Goal: Task Accomplishment & Management: Manage account settings

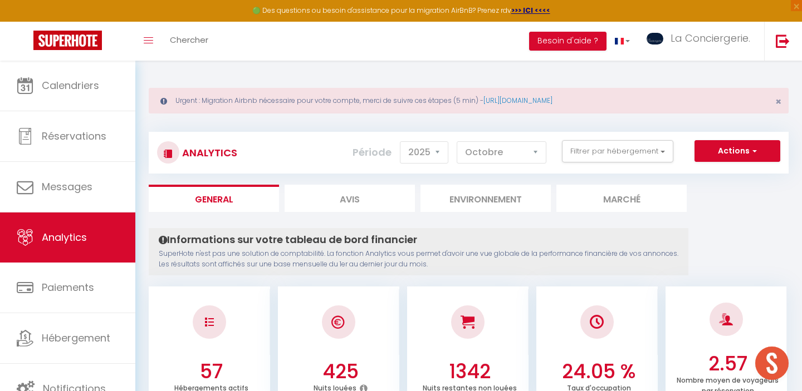
select select "2025"
select select "10"
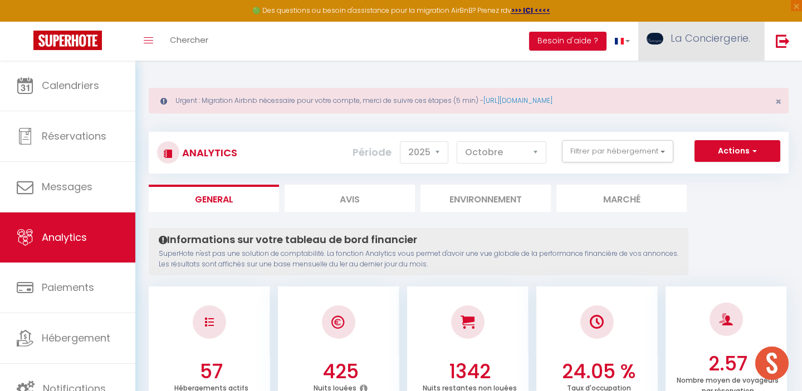
click at [740, 51] on link "La Conciergerie." at bounding box center [701, 41] width 126 height 39
click at [728, 101] on link "Équipe" at bounding box center [719, 97] width 82 height 19
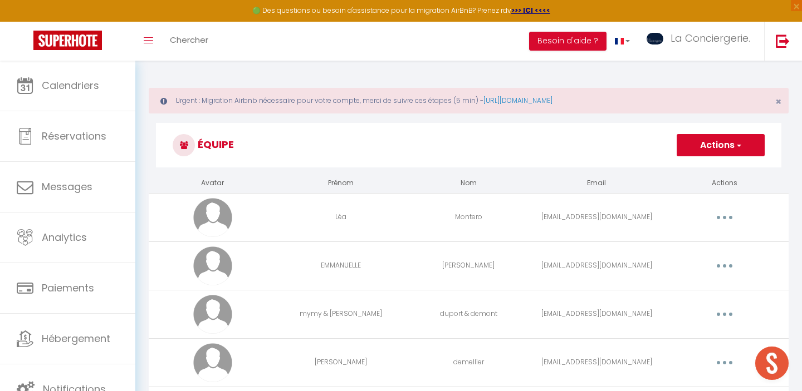
click at [736, 149] on span "button" at bounding box center [737, 145] width 7 height 11
click at [717, 168] on link "Ajouter un nouvel utilisateur" at bounding box center [698, 170] width 131 height 14
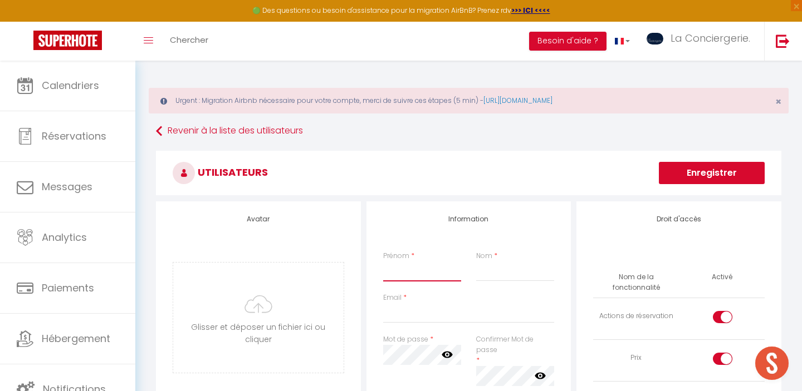
click at [393, 270] on input "Prénom" at bounding box center [422, 272] width 79 height 20
type input "yohann"
type input "lecossois"
click at [405, 312] on input "Email" at bounding box center [468, 313] width 171 height 20
paste input "[PERSON_NAME][EMAIL_ADDRESS][PERSON_NAME][DOMAIN_NAME]"
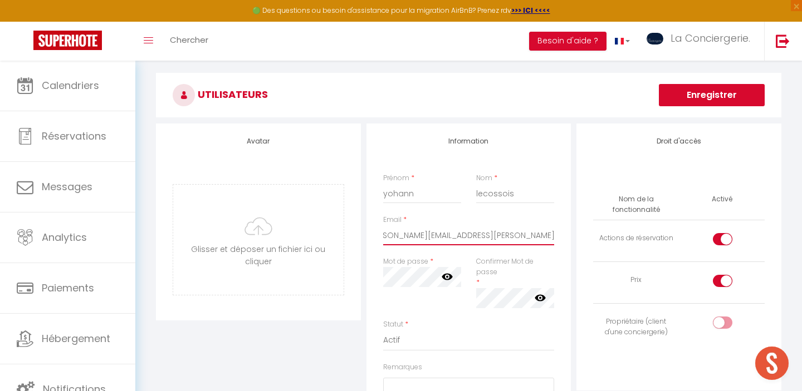
scroll to position [79, 0]
type input "[PERSON_NAME][EMAIL_ADDRESS][PERSON_NAME][DOMAIN_NAME]"
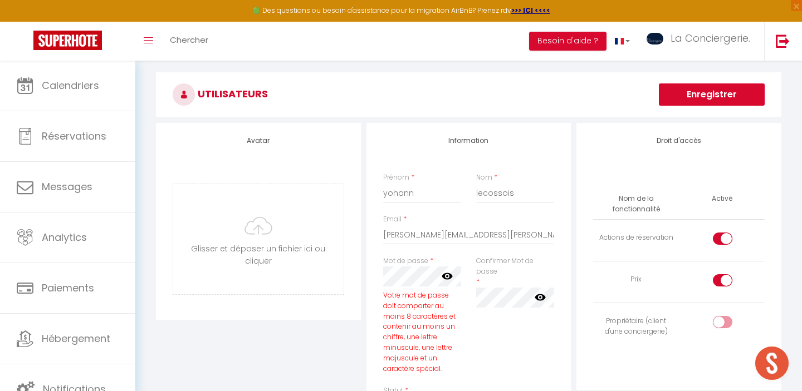
click at [448, 275] on icon at bounding box center [447, 276] width 11 height 11
click at [536, 299] on icon at bounding box center [540, 297] width 11 height 7
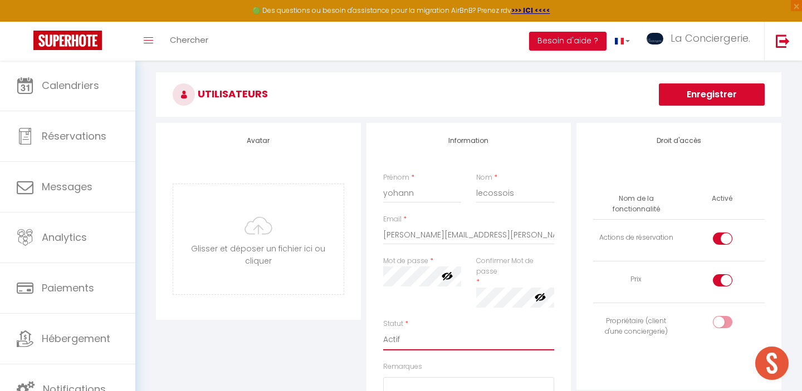
click at [493, 334] on select "Actif Inactif" at bounding box center [468, 339] width 171 height 21
click at [717, 240] on div at bounding box center [722, 239] width 19 height 12
click at [722, 240] on input "checkbox" at bounding box center [731, 241] width 19 height 17
checkbox input "false"
click at [722, 281] on input "checkbox" at bounding box center [731, 282] width 19 height 17
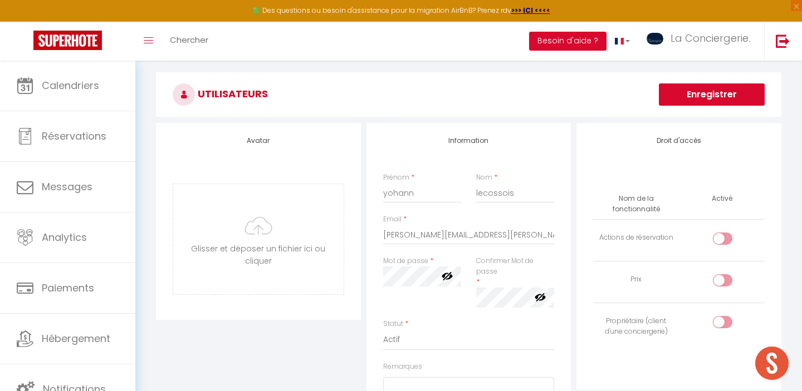
click at [722, 281] on input "checkbox" at bounding box center [731, 282] width 19 height 17
checkbox input "true"
click at [723, 321] on input "checkbox" at bounding box center [731, 324] width 19 height 17
checkbox input "true"
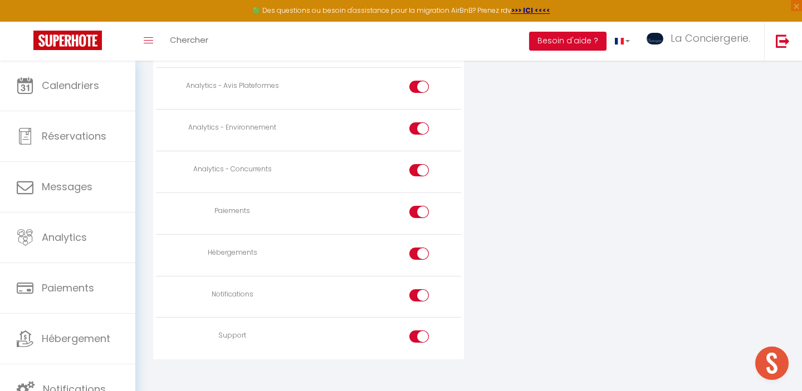
scroll to position [1038, 0]
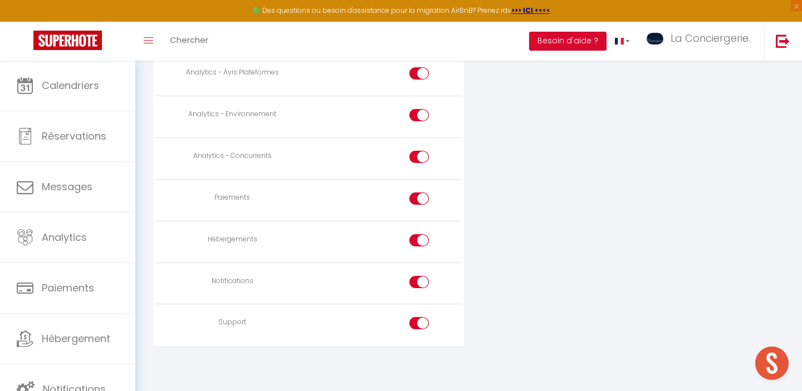
click at [419, 317] on td at bounding box center [384, 326] width 153 height 42
click at [420, 335] on div at bounding box center [418, 329] width 19 height 24
click at [420, 328] on input "checkbox" at bounding box center [428, 325] width 19 height 17
checkbox input "false"
click at [421, 285] on input "checkbox" at bounding box center [428, 284] width 19 height 17
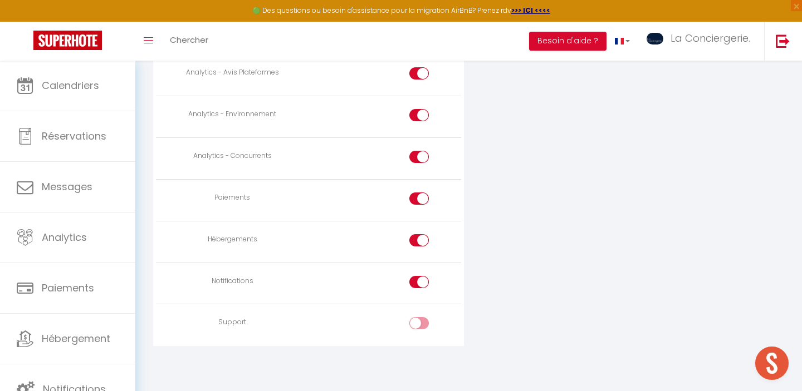
checkbox input "false"
click at [422, 237] on input "checkbox" at bounding box center [428, 242] width 19 height 17
checkbox input "false"
click at [416, 201] on div at bounding box center [418, 199] width 19 height 12
click at [419, 201] on input "checkbox" at bounding box center [428, 201] width 19 height 17
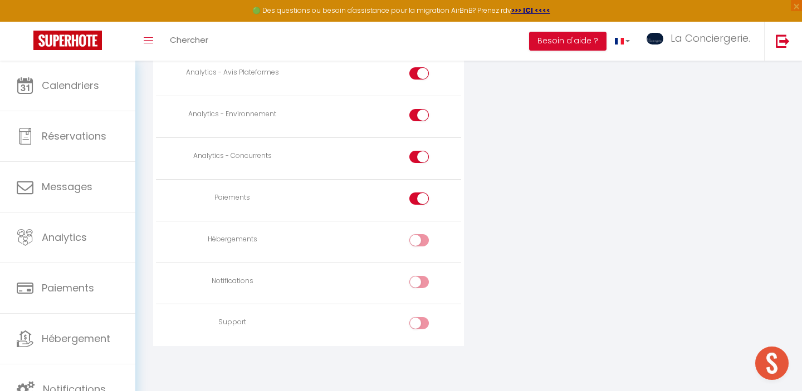
checkbox input "false"
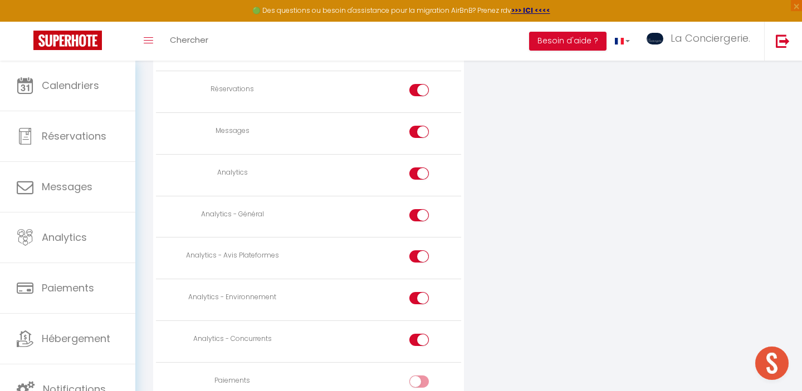
click at [420, 173] on input "checkbox" at bounding box center [428, 176] width 19 height 17
checkbox input "false"
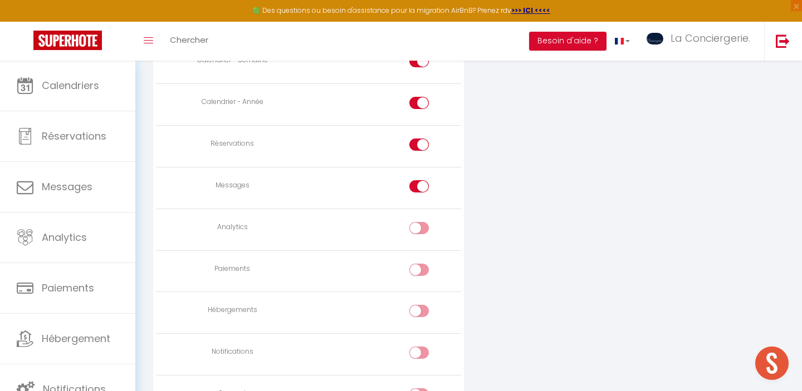
click at [418, 183] on div at bounding box center [418, 186] width 19 height 12
click at [419, 183] on input "checkbox" at bounding box center [428, 188] width 19 height 17
checkbox input "false"
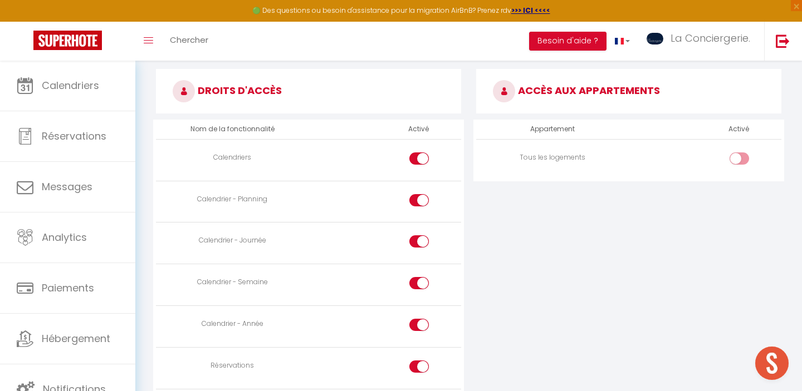
scroll to position [567, 0]
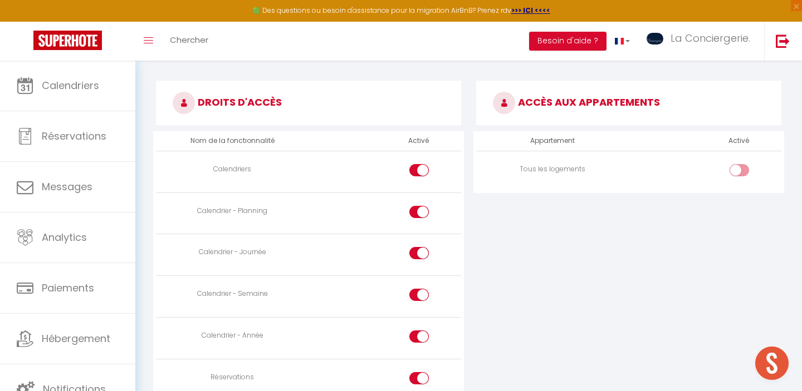
click at [742, 169] on input "checkbox" at bounding box center [748, 172] width 19 height 17
click at [739, 169] on input "checkbox" at bounding box center [748, 172] width 19 height 17
checkbox input "false"
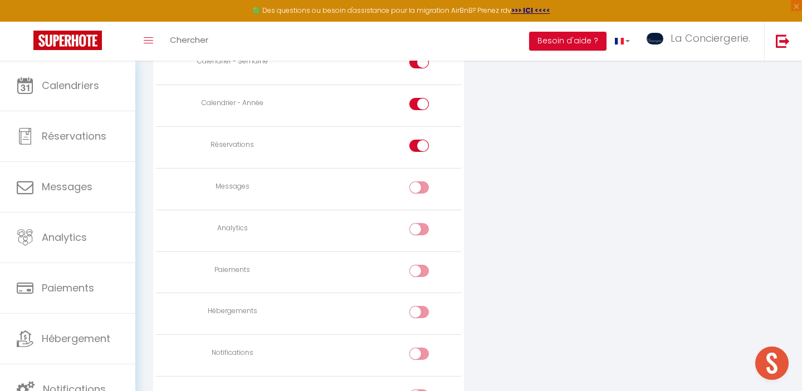
scroll to position [871, 0]
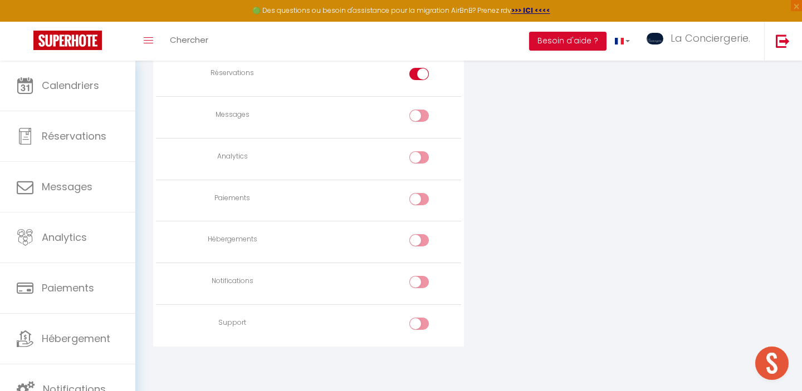
click at [415, 244] on div at bounding box center [418, 240] width 19 height 12
click at [419, 244] on input "checkbox" at bounding box center [428, 242] width 19 height 17
checkbox input "true"
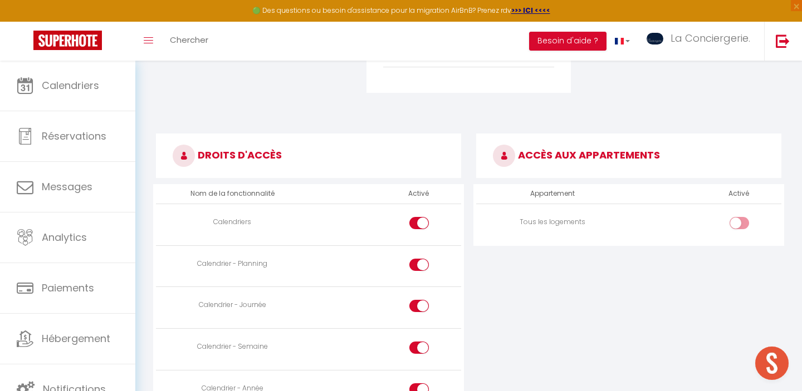
scroll to position [516, 0]
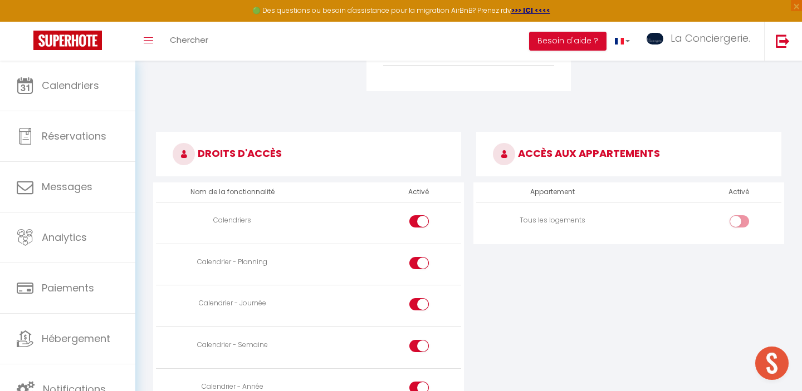
click at [731, 219] on div at bounding box center [738, 221] width 19 height 12
click at [739, 219] on input "checkbox" at bounding box center [748, 223] width 19 height 17
checkbox input "true"
click at [736, 214] on td at bounding box center [705, 223] width 153 height 42
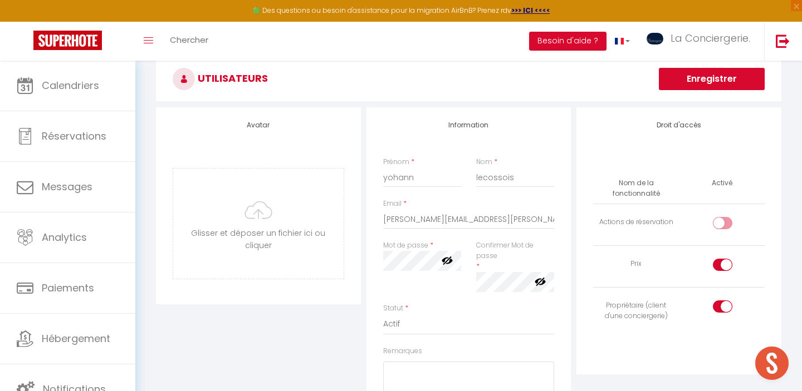
scroll to position [139, 0]
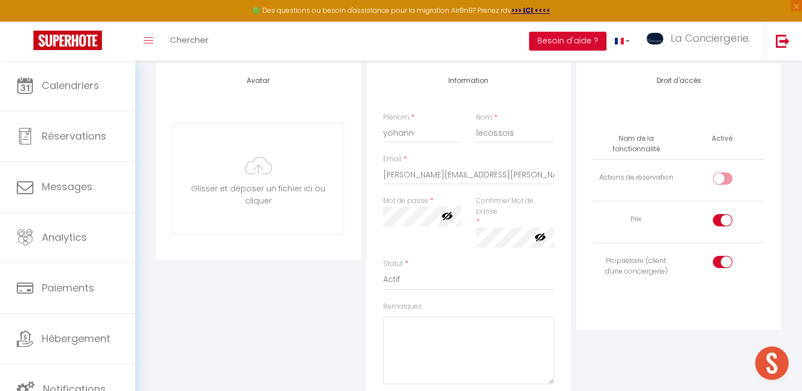
click at [722, 183] on div at bounding box center [722, 179] width 19 height 12
click at [722, 183] on input "checkbox" at bounding box center [731, 181] width 19 height 17
checkbox input "true"
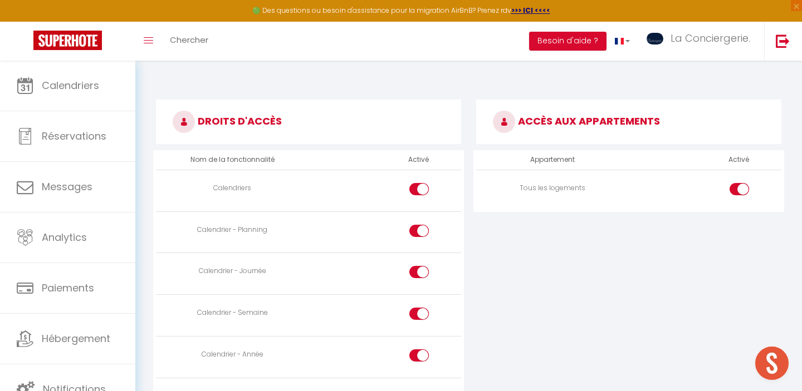
scroll to position [557, 0]
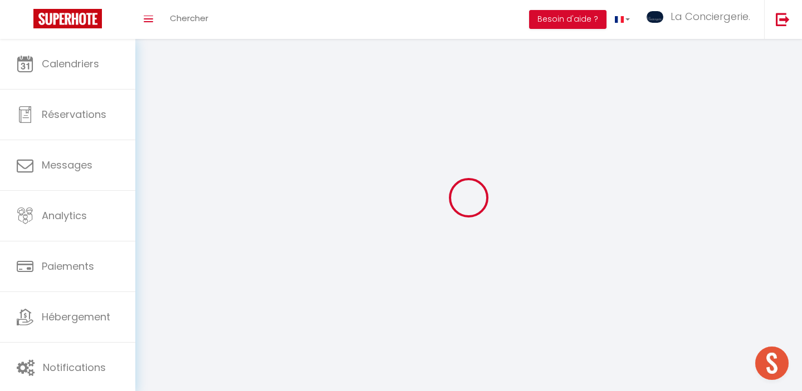
scroll to position [61, 0]
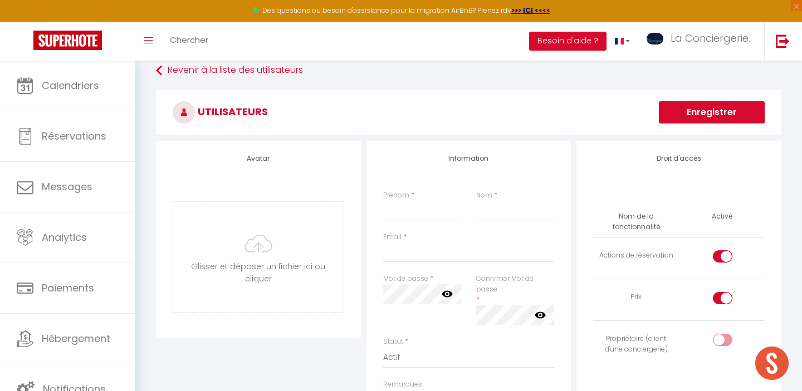
click at [751, 148] on div "Droit d'accès Nom de la fonctionnalité Activé Actions de réservation Prix Propr…" at bounding box center [678, 274] width 205 height 267
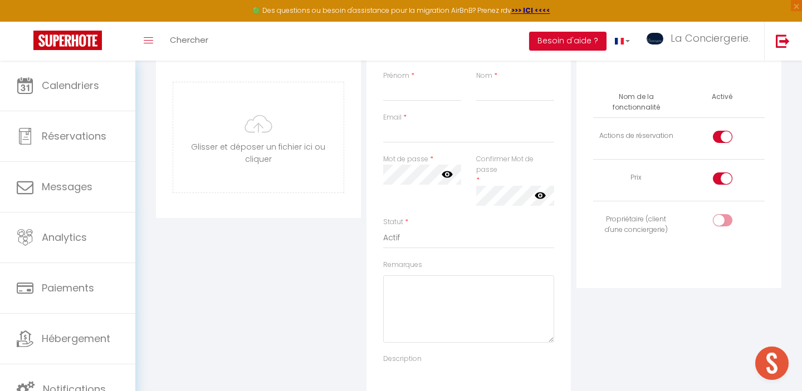
scroll to position [169, 0]
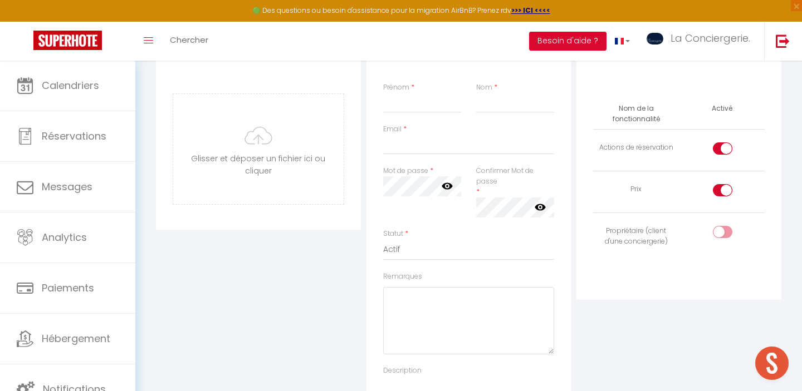
click at [716, 226] on div at bounding box center [722, 232] width 19 height 12
click at [722, 226] on input "checkbox" at bounding box center [731, 234] width 19 height 17
checkbox input "true"
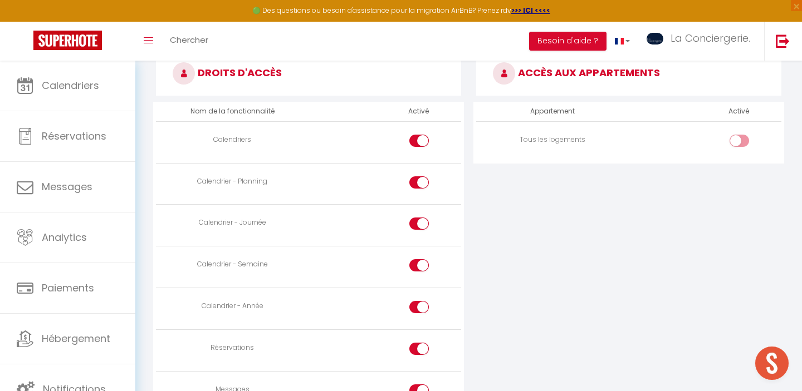
scroll to position [573, 0]
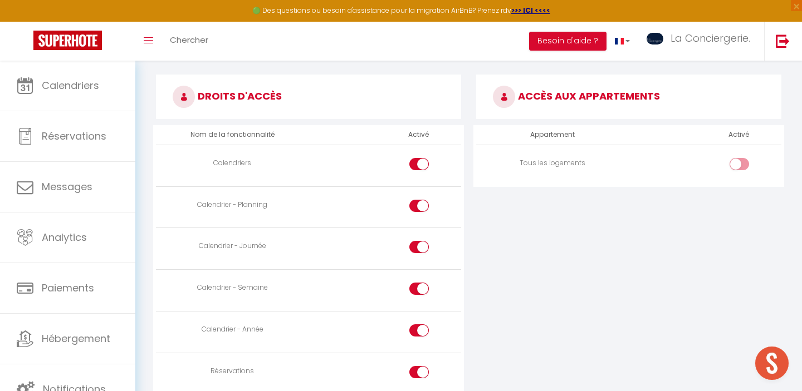
click at [737, 159] on div at bounding box center [738, 164] width 19 height 12
click at [739, 159] on input "checkbox" at bounding box center [748, 166] width 19 height 17
click at [739, 161] on input "checkbox" at bounding box center [748, 166] width 19 height 17
checkbox input "false"
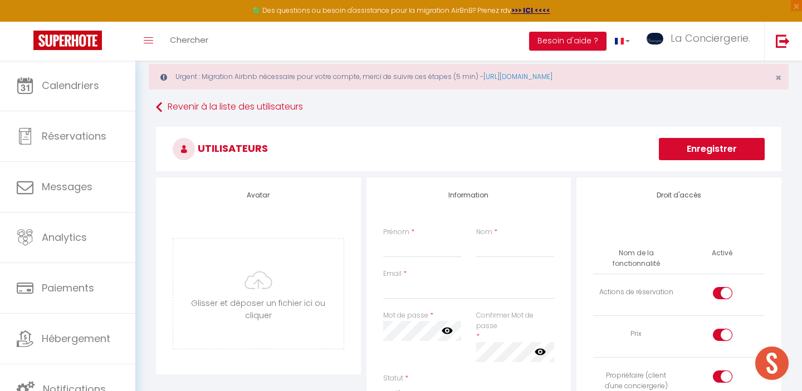
scroll to position [23, 0]
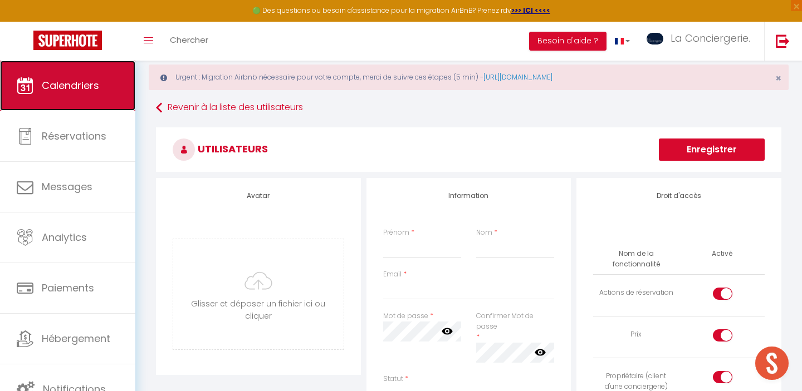
click at [86, 97] on link "Calendriers" at bounding box center [67, 86] width 135 height 50
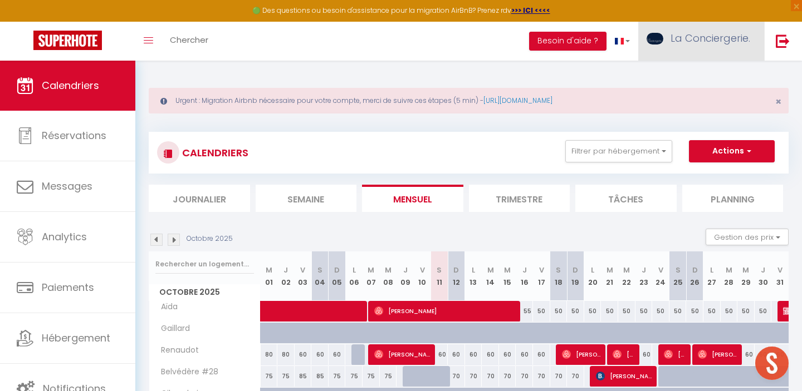
click at [742, 37] on span "La Conciergerie." at bounding box center [710, 38] width 80 height 14
click at [729, 95] on link "Équipe" at bounding box center [719, 97] width 82 height 19
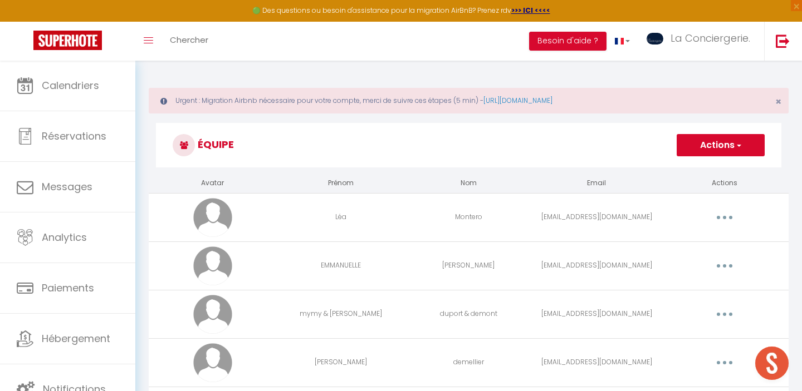
click at [706, 149] on button "Actions" at bounding box center [721, 145] width 88 height 22
click at [695, 168] on link "Ajouter un nouvel utilisateur" at bounding box center [698, 170] width 131 height 14
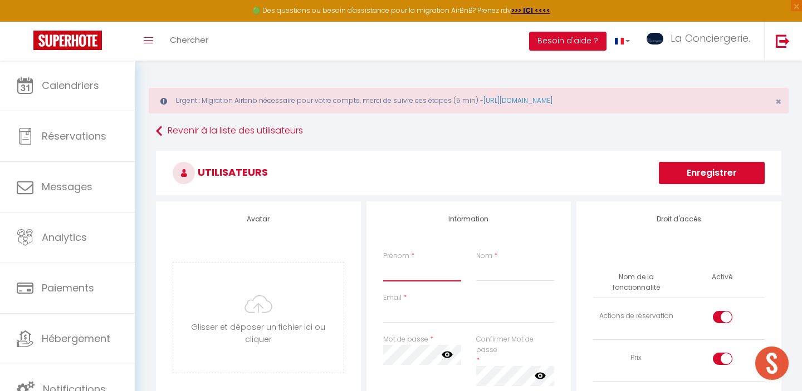
click at [403, 276] on input "Prénom" at bounding box center [422, 272] width 79 height 20
type input "yohann"
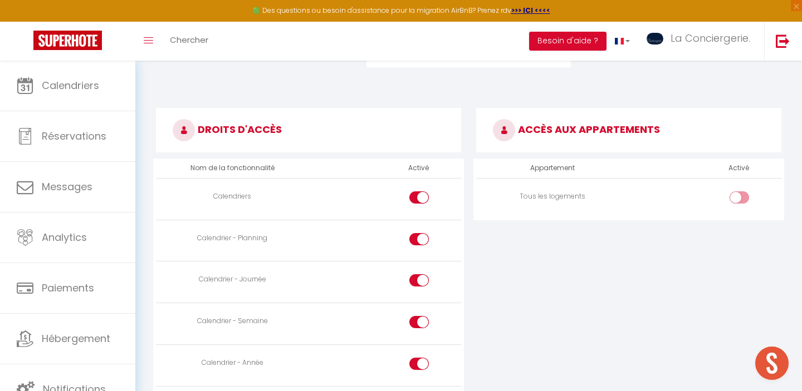
scroll to position [542, 0]
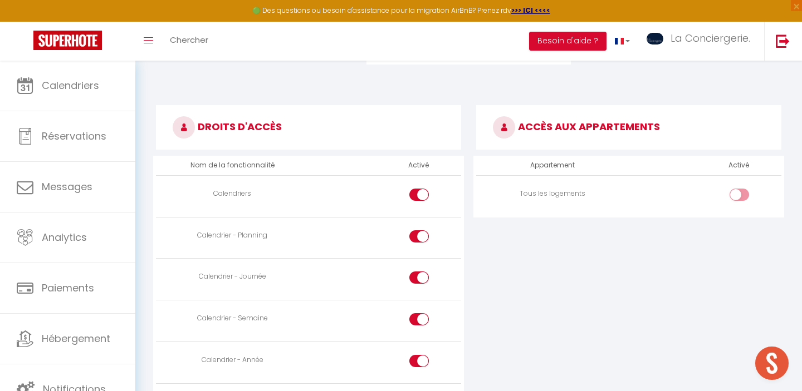
type input "lecossois"
click at [733, 183] on td at bounding box center [705, 196] width 153 height 42
click at [733, 190] on div at bounding box center [738, 195] width 19 height 12
click at [739, 190] on input "checkbox" at bounding box center [748, 197] width 19 height 17
click at [746, 195] on input "checkbox" at bounding box center [748, 197] width 19 height 17
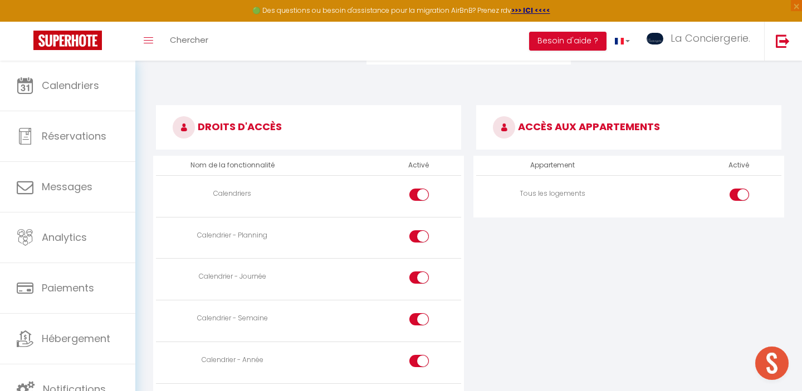
checkbox input "false"
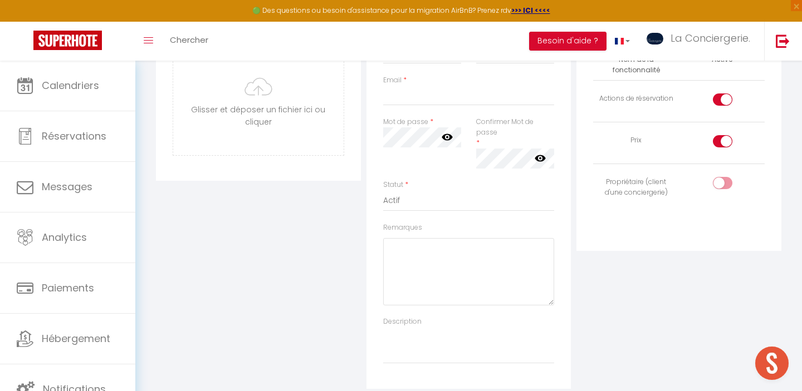
scroll to position [233, 0]
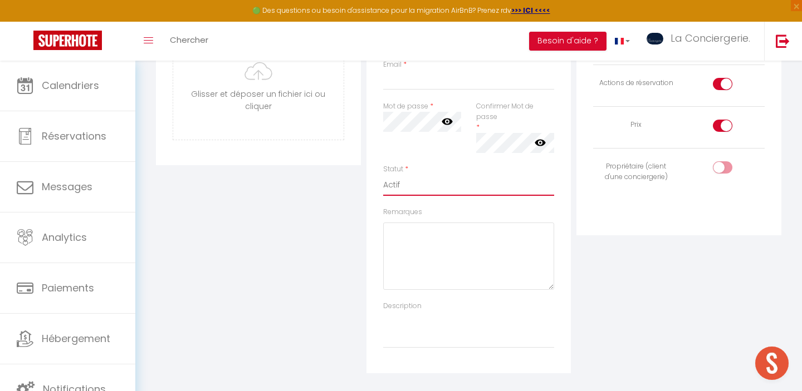
click at [442, 187] on select "Actif Inactif" at bounding box center [468, 184] width 171 height 21
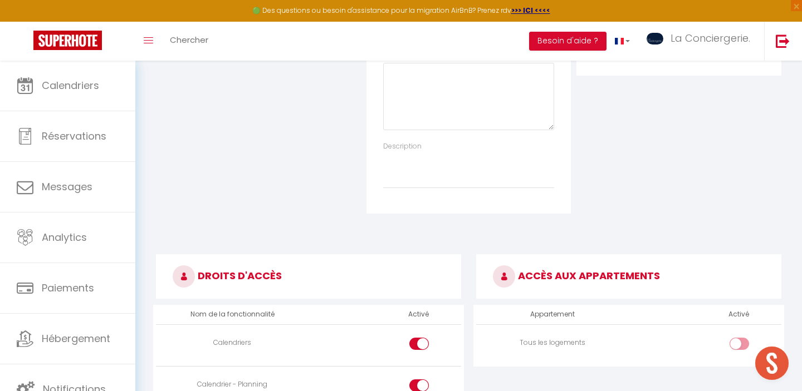
scroll to position [0, 0]
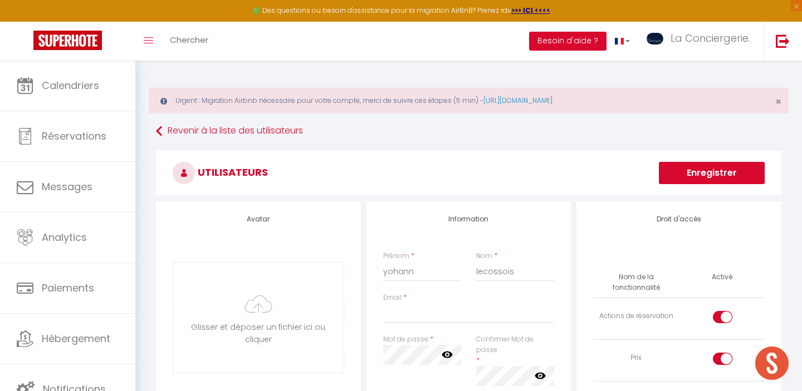
click at [776, 369] on span "Ouvrir le chat" at bounding box center [771, 363] width 33 height 33
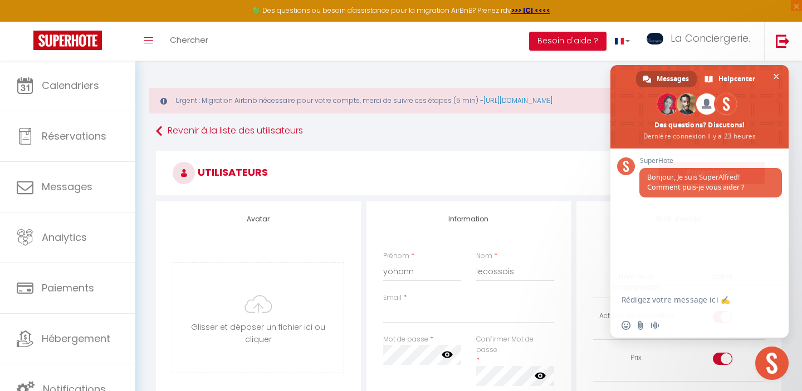
click at [633, 298] on textarea "Rédigez votre message ici ✍️" at bounding box center [686, 300] width 131 height 10
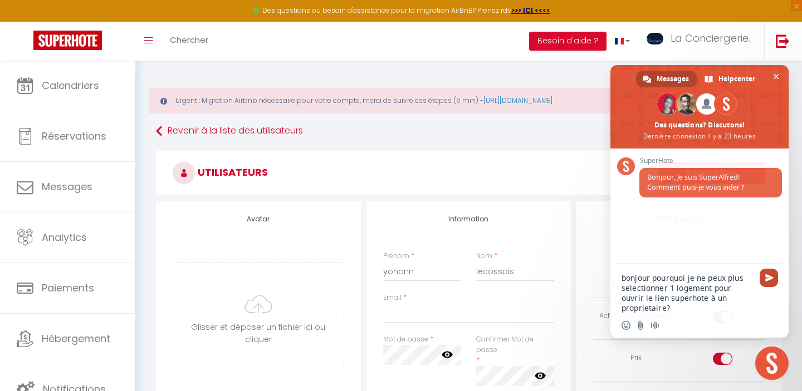
type textarea "bonjour pourquoi je ne peux plus selectionner 1 logement pour ouvrir le lien su…"
click at [773, 278] on span "Envoyer 🚀" at bounding box center [769, 278] width 8 height 8
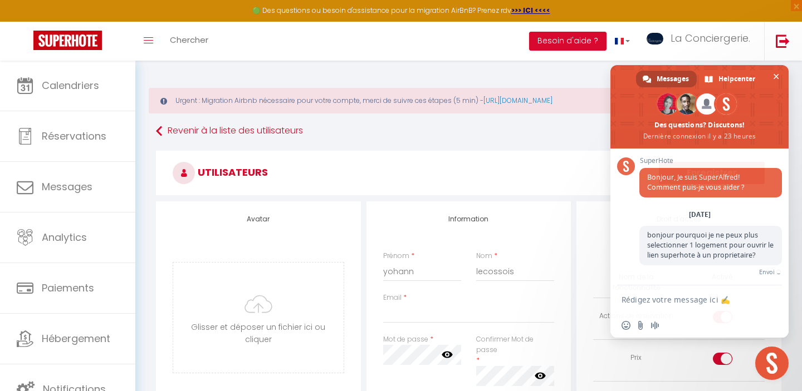
scroll to position [6, 0]
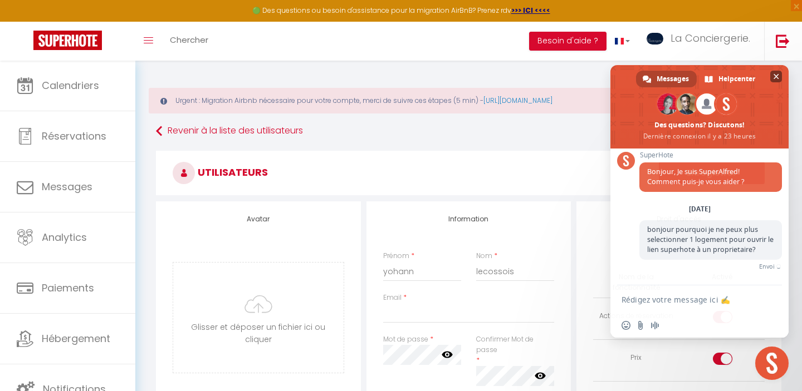
click at [773, 77] on span "Fermer le chat" at bounding box center [776, 77] width 6 height 6
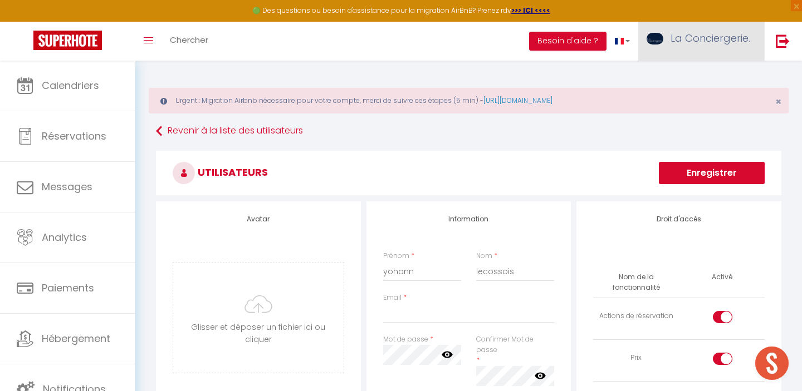
scroll to position [94, 0]
click at [712, 47] on link "La Conciergerie." at bounding box center [701, 41] width 126 height 39
click at [703, 100] on link "Équipe" at bounding box center [719, 97] width 82 height 19
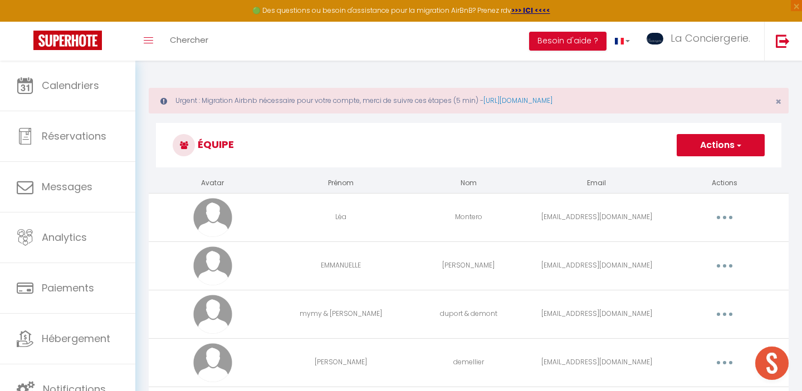
click at [731, 217] on button "button" at bounding box center [724, 218] width 31 height 18
click at [702, 237] on link "Editer" at bounding box center [695, 243] width 82 height 19
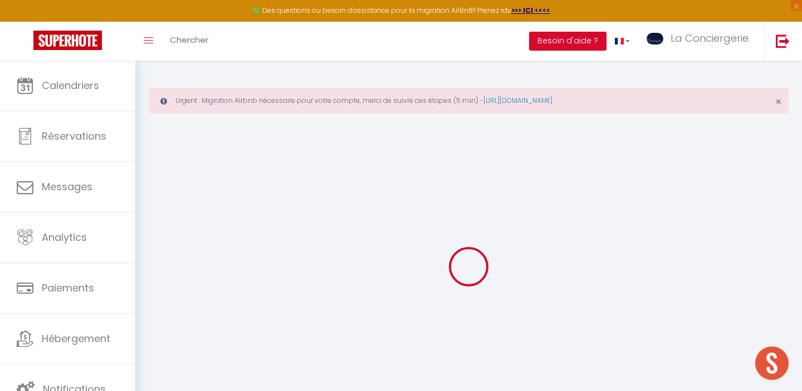
type input "Léa"
type input "Montero"
type input "[EMAIL_ADDRESS][DOMAIN_NAME]"
type textarea "équipe La Conciergerie."
type textarea "[URL][DOMAIN_NAME]"
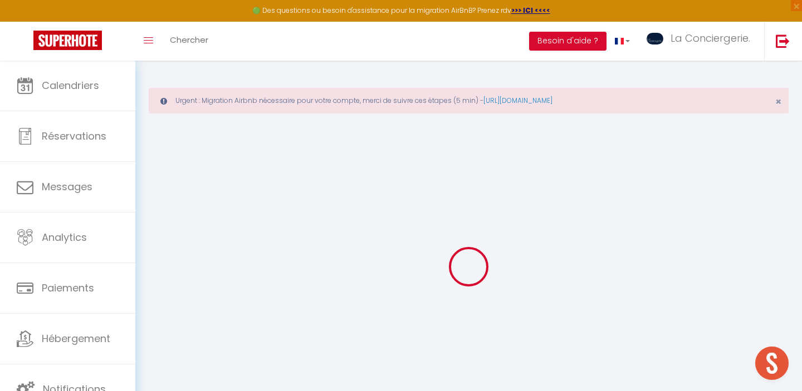
checkbox input "false"
checkbox input "true"
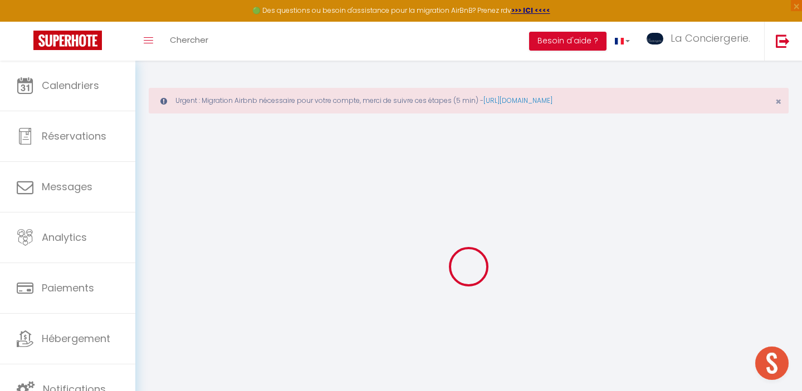
checkbox input "true"
checkbox input "false"
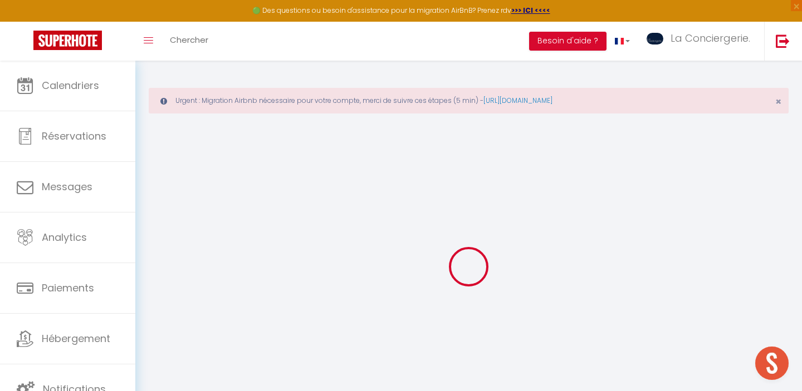
checkbox input "false"
checkbox input "true"
checkbox input "false"
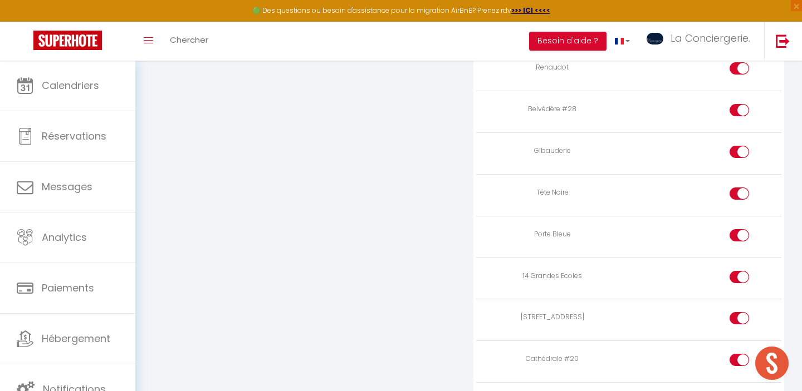
scroll to position [2849, 0]
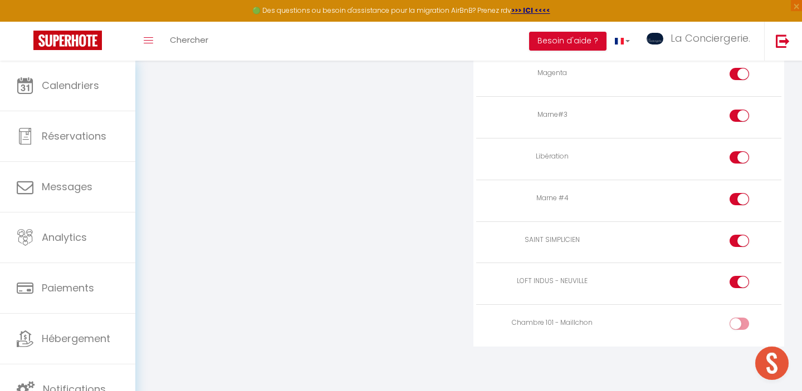
click at [736, 326] on div at bounding box center [738, 324] width 19 height 12
click at [739, 326] on input "checkbox" at bounding box center [748, 326] width 19 height 17
checkbox input "true"
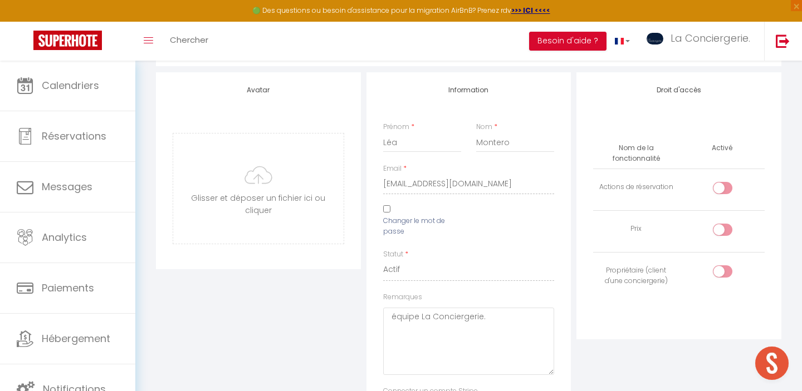
scroll to position [0, 0]
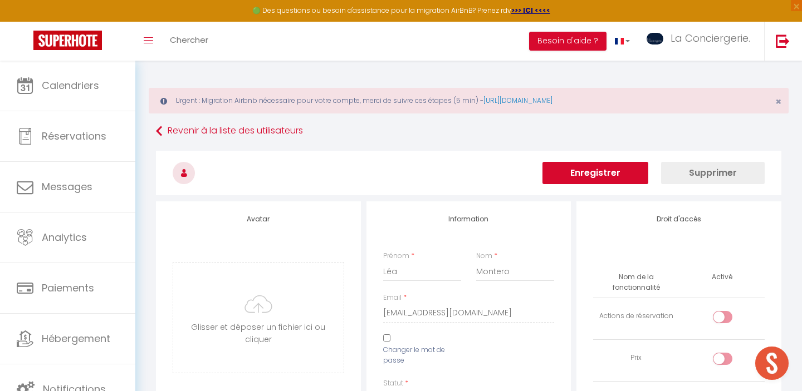
click at [594, 171] on button "Enregistrer" at bounding box center [595, 173] width 106 height 22
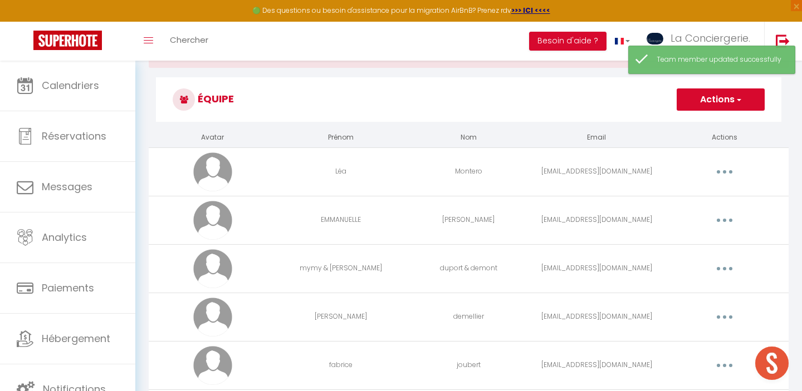
scroll to position [47, 0]
click at [720, 266] on button "button" at bounding box center [724, 268] width 31 height 18
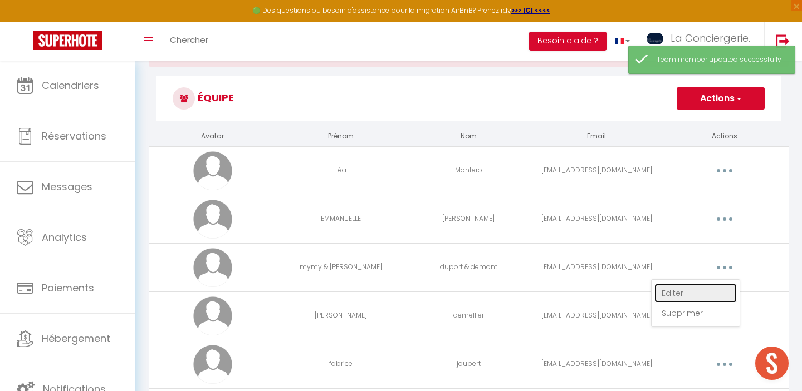
click at [699, 299] on link "Editer" at bounding box center [695, 293] width 82 height 19
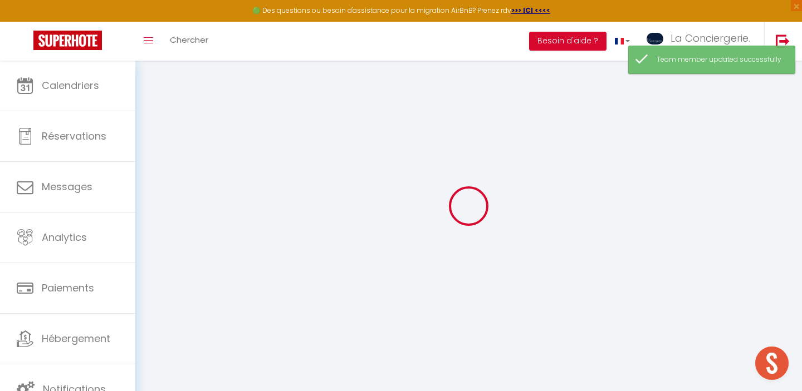
type input "mymy & [PERSON_NAME]"
type input "duport & demont"
type input "[EMAIL_ADDRESS][DOMAIN_NAME]"
type textarea "[URL][DOMAIN_NAME]"
checkbox input "false"
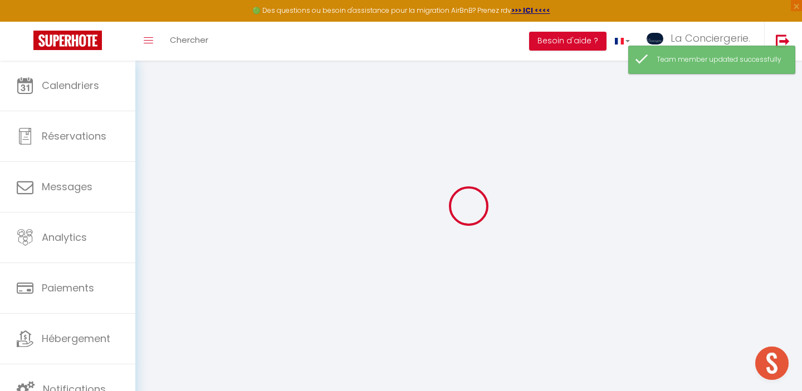
checkbox input "false"
checkbox input "true"
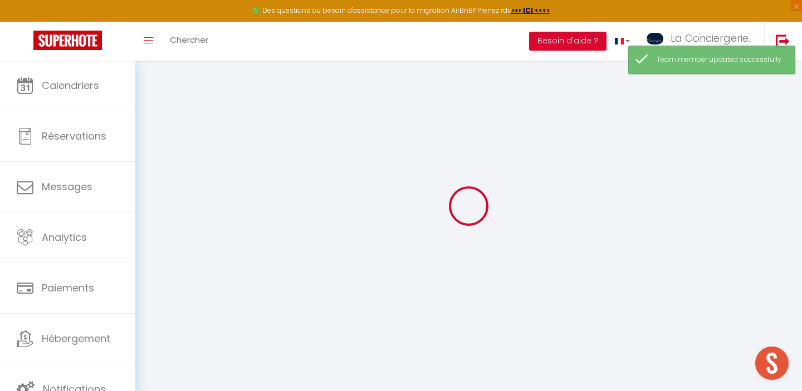
checkbox input "true"
checkbox input "false"
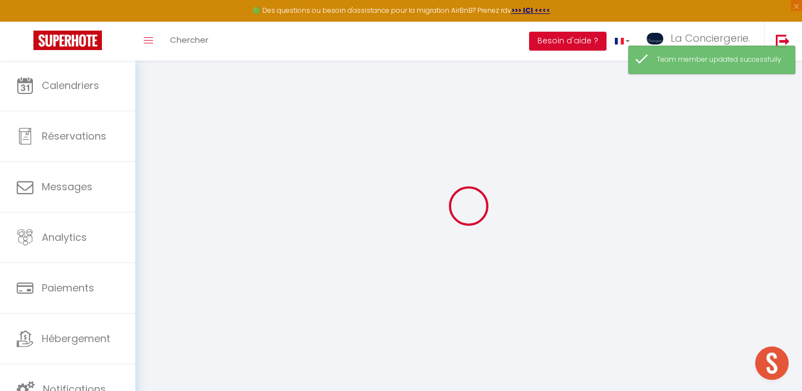
checkbox input "false"
checkbox input "true"
checkbox input "false"
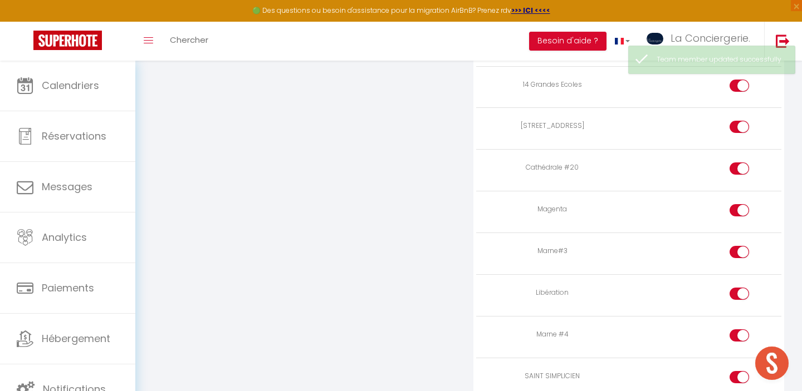
scroll to position [2849, 0]
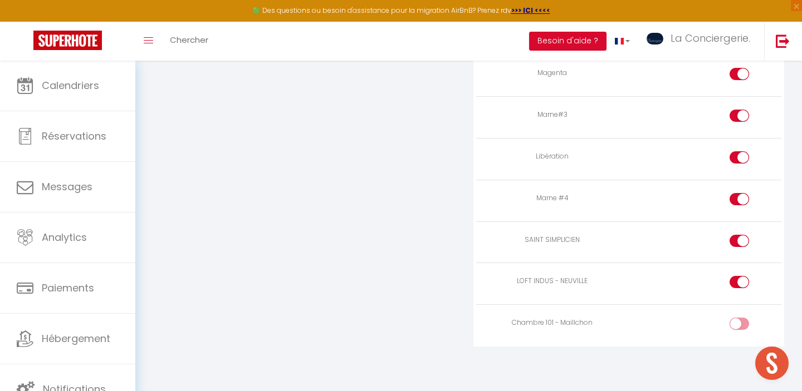
click at [734, 327] on div at bounding box center [738, 324] width 19 height 12
click at [739, 327] on input "checkbox" at bounding box center [748, 326] width 19 height 17
checkbox input "true"
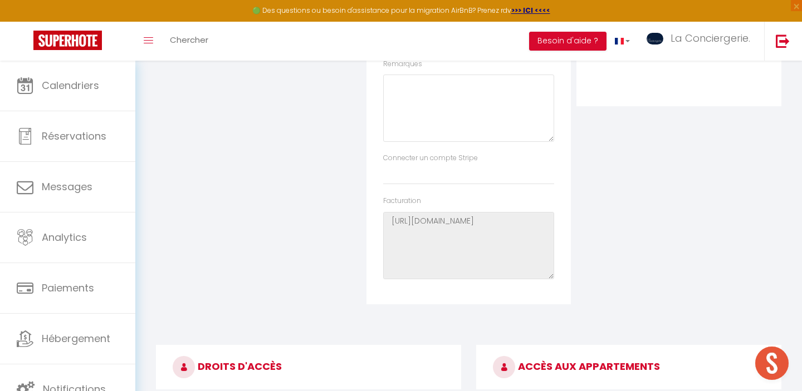
scroll to position [0, 0]
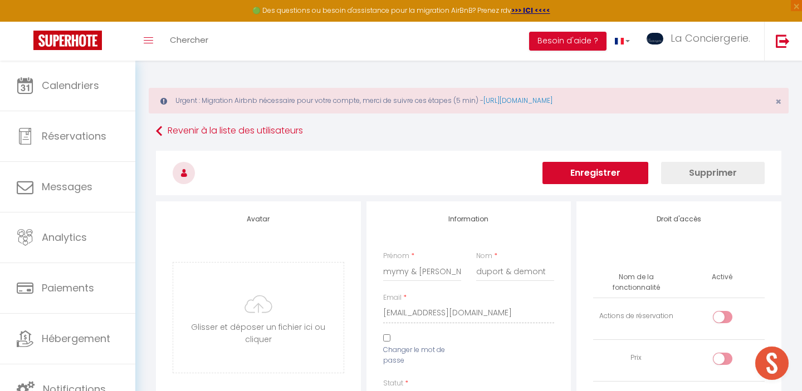
click at [624, 175] on button "Enregistrer" at bounding box center [595, 173] width 106 height 22
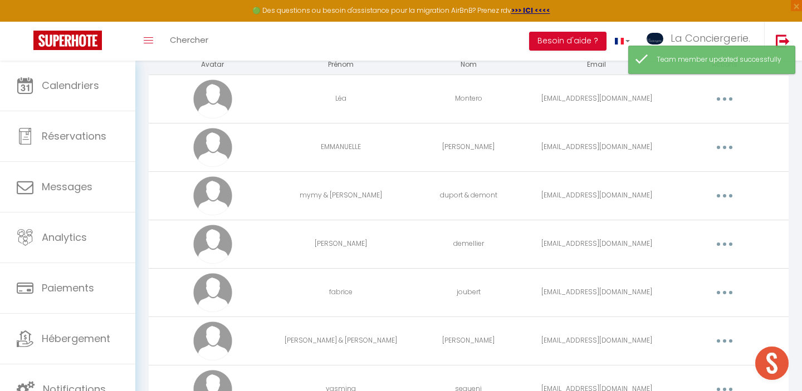
scroll to position [119, 0]
click at [718, 248] on button "button" at bounding box center [724, 244] width 31 height 18
click at [694, 269] on link "Editer" at bounding box center [695, 269] width 82 height 19
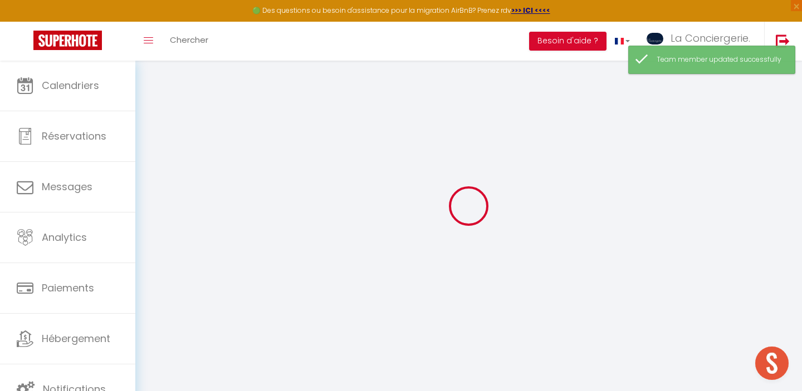
type input "[PERSON_NAME]"
type input "demellier"
type input "[EMAIL_ADDRESS][DOMAIN_NAME]"
type textarea "[URL][DOMAIN_NAME]"
checkbox input "false"
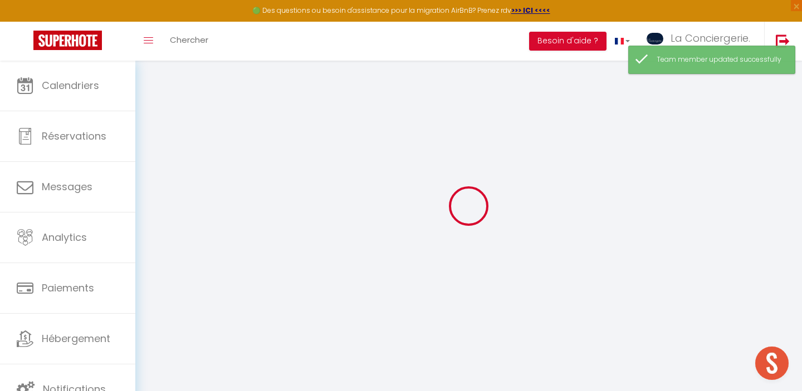
checkbox input "false"
checkbox input "true"
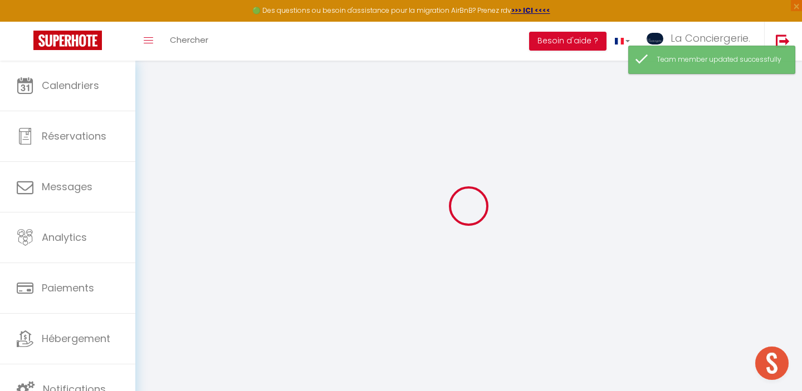
checkbox input "true"
checkbox input "false"
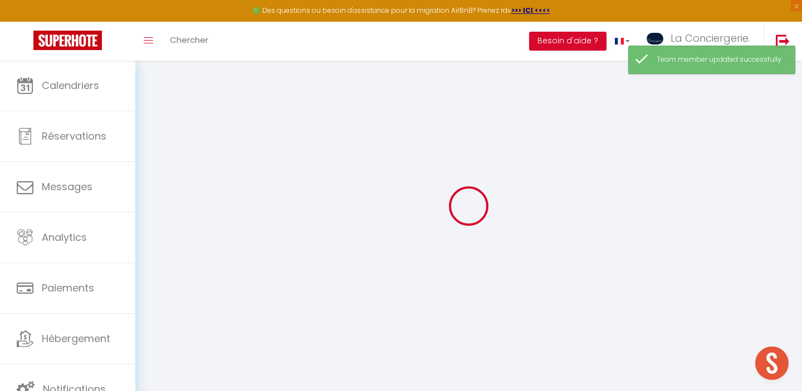
checkbox input "false"
checkbox input "true"
checkbox input "false"
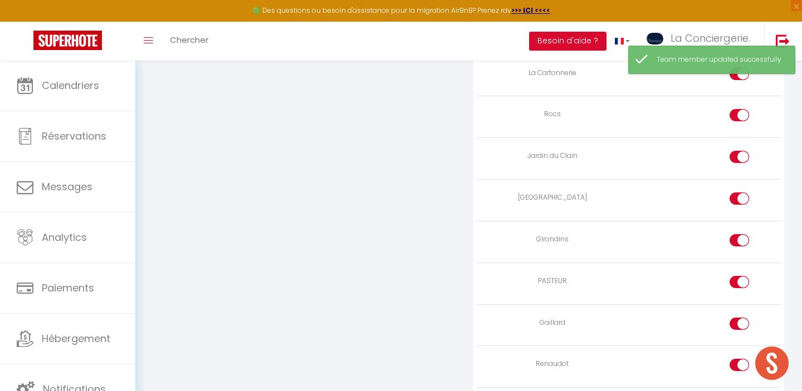
scroll to position [2849, 0]
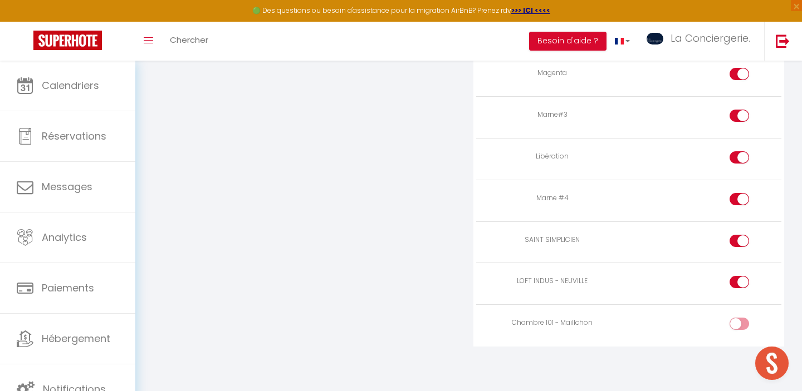
click at [735, 326] on div at bounding box center [738, 324] width 19 height 12
click at [739, 326] on input "checkbox" at bounding box center [748, 326] width 19 height 17
checkbox input "true"
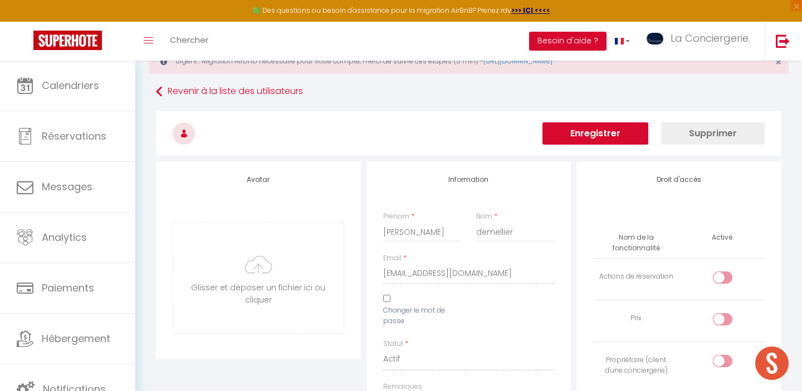
scroll to position [0, 0]
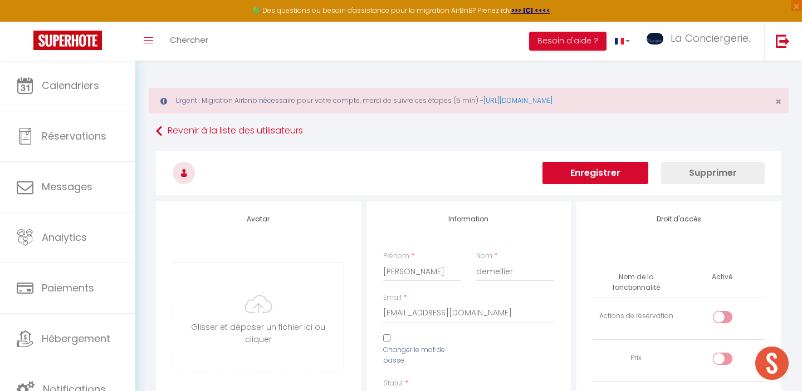
click at [616, 169] on button "Enregistrer" at bounding box center [595, 173] width 106 height 22
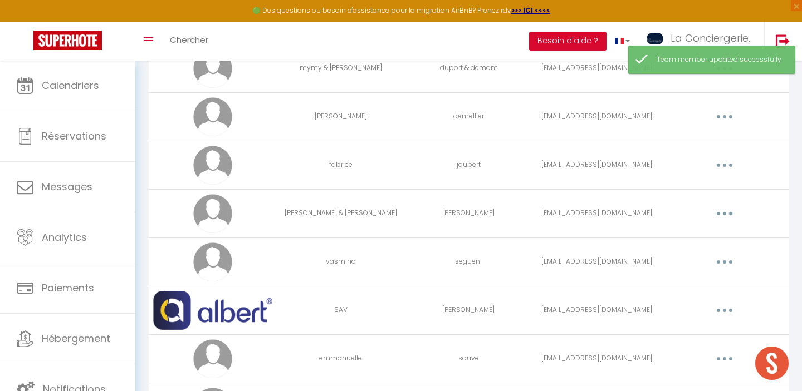
scroll to position [248, 0]
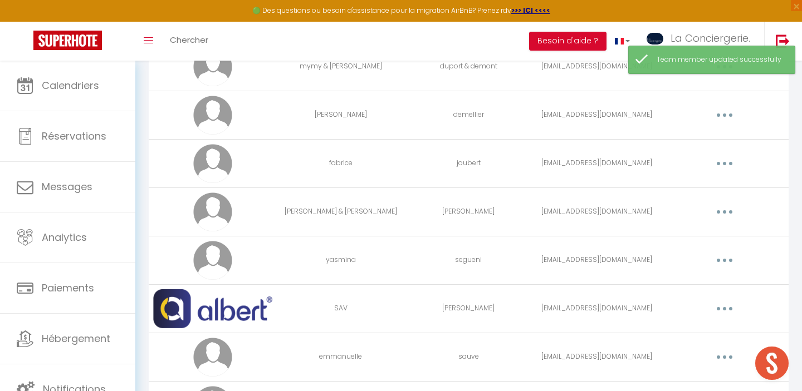
click at [731, 257] on button "button" at bounding box center [724, 261] width 31 height 18
click at [702, 281] on link "Editer" at bounding box center [695, 286] width 82 height 19
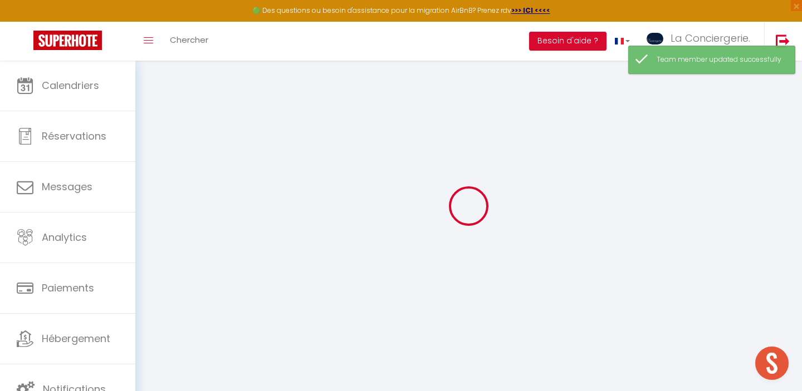
type input "yasmina"
type input "segueni"
type input "[EMAIL_ADDRESS][DOMAIN_NAME]"
type textarea "[URL][DOMAIN_NAME]"
checkbox input "false"
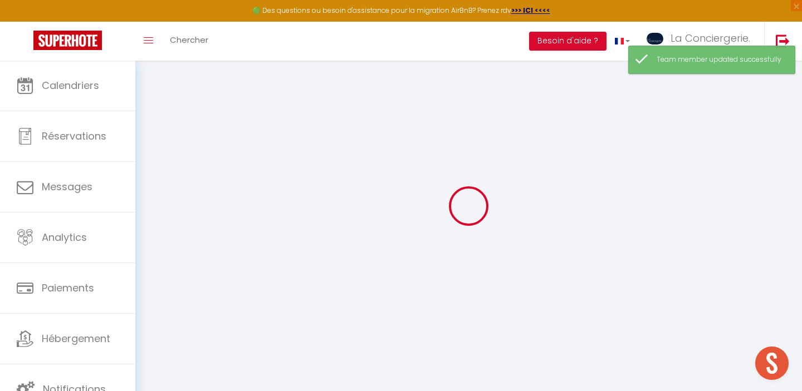
checkbox input "false"
checkbox input "true"
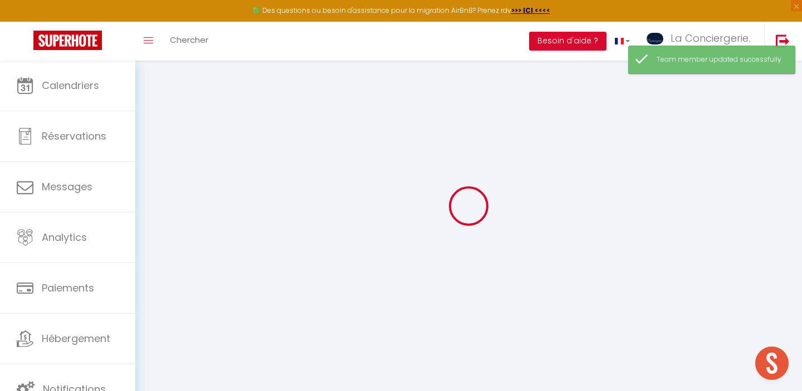
checkbox input "true"
checkbox input "false"
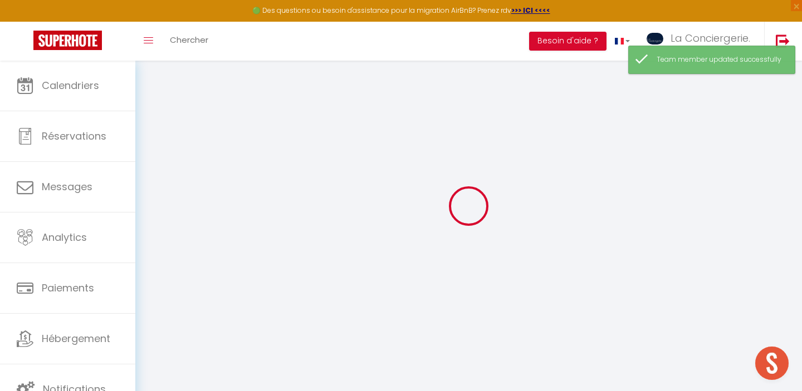
checkbox input "false"
checkbox input "true"
checkbox input "false"
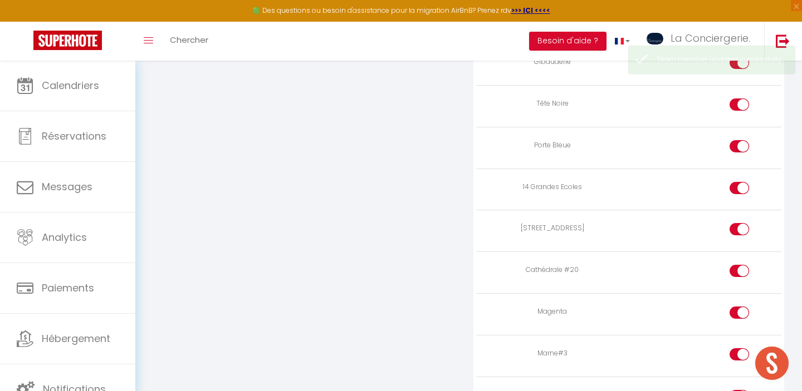
scroll to position [2849, 0]
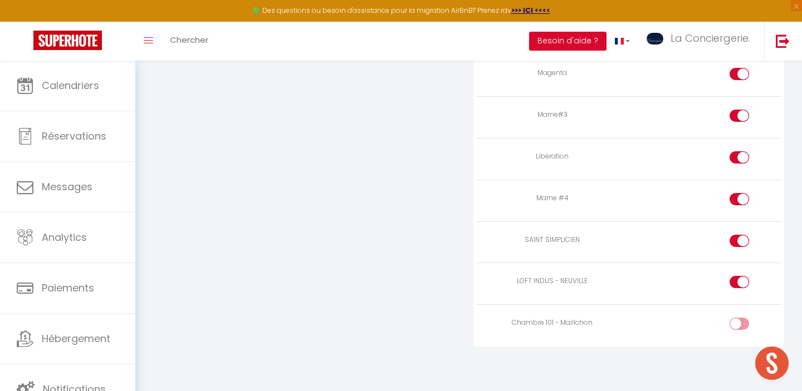
click at [736, 326] on div at bounding box center [738, 324] width 19 height 12
click at [739, 326] on input "checkbox" at bounding box center [748, 326] width 19 height 17
checkbox input "true"
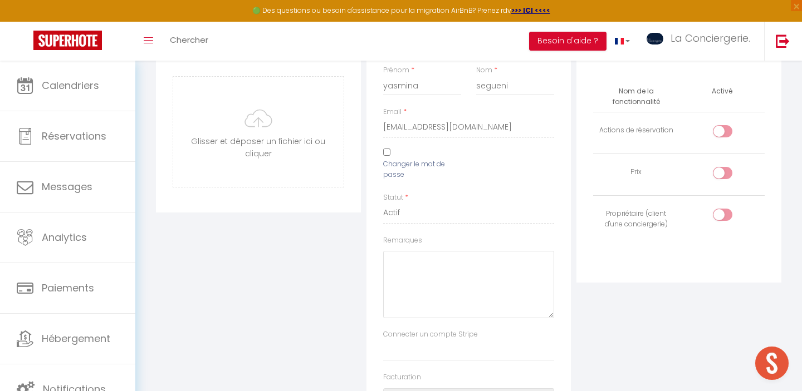
scroll to position [0, 0]
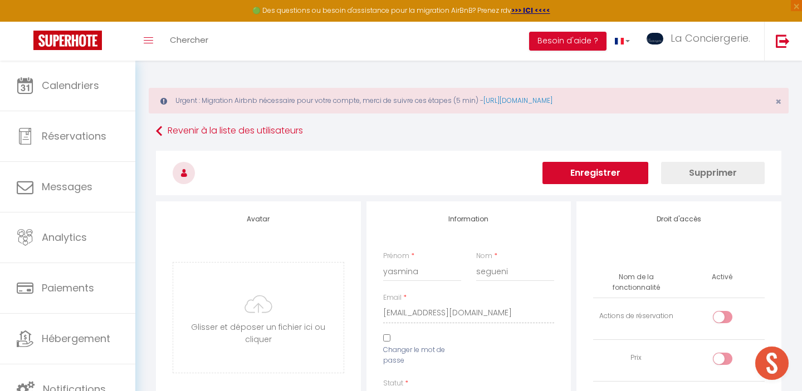
click at [631, 181] on button "Enregistrer" at bounding box center [595, 173] width 106 height 22
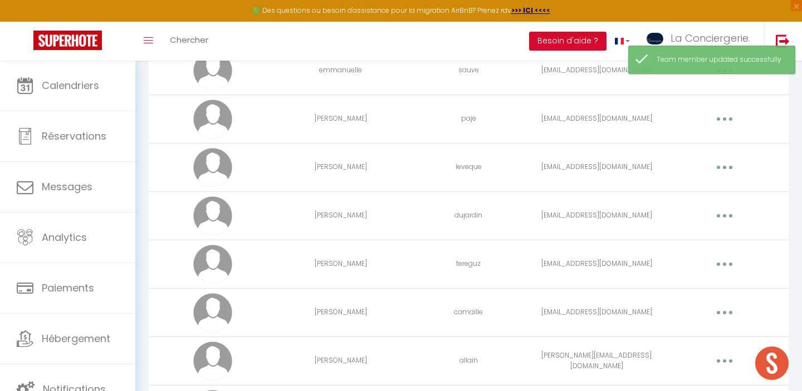
scroll to position [540, 0]
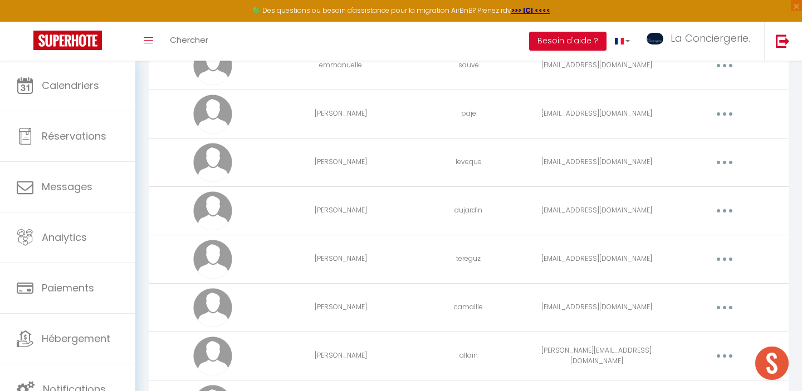
click at [720, 256] on button "button" at bounding box center [724, 260] width 31 height 18
click at [689, 283] on link "Editer" at bounding box center [695, 285] width 82 height 19
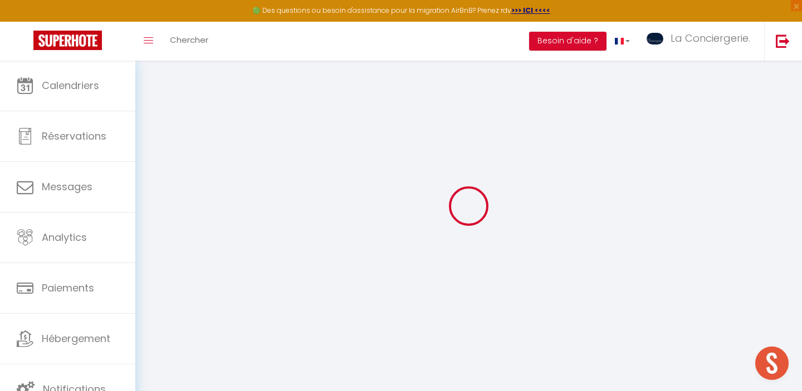
type input "[PERSON_NAME]"
type input "tereguz"
type input "[EMAIL_ADDRESS][DOMAIN_NAME]"
type textarea "[URL][DOMAIN_NAME]"
checkbox input "true"
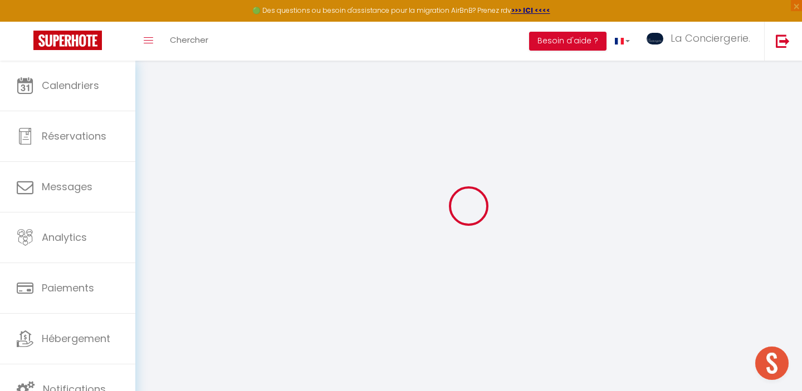
checkbox input "true"
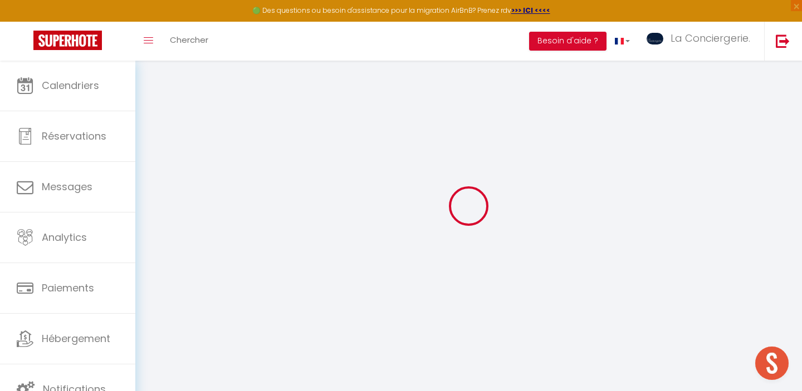
checkbox input "true"
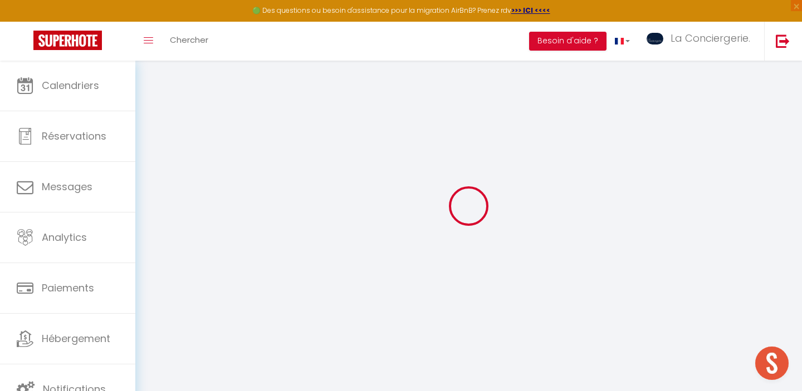
checkbox input "true"
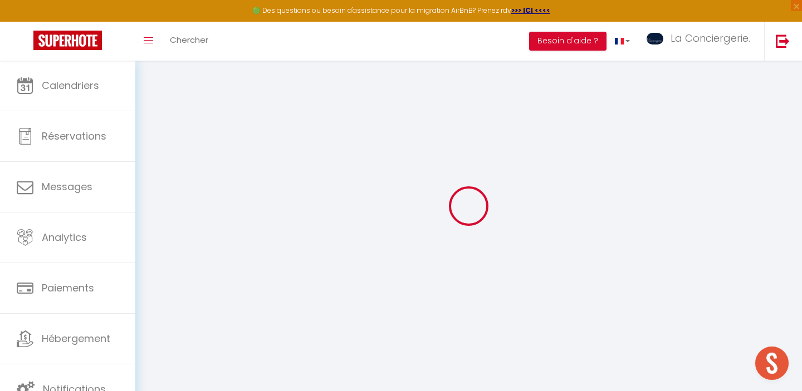
checkbox input "true"
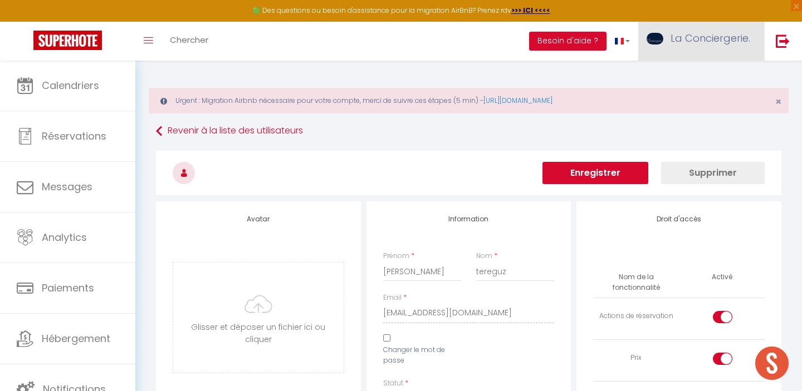
click at [724, 32] on span "La Conciergerie." at bounding box center [710, 38] width 80 height 14
click at [715, 101] on link "Équipe" at bounding box center [719, 97] width 82 height 19
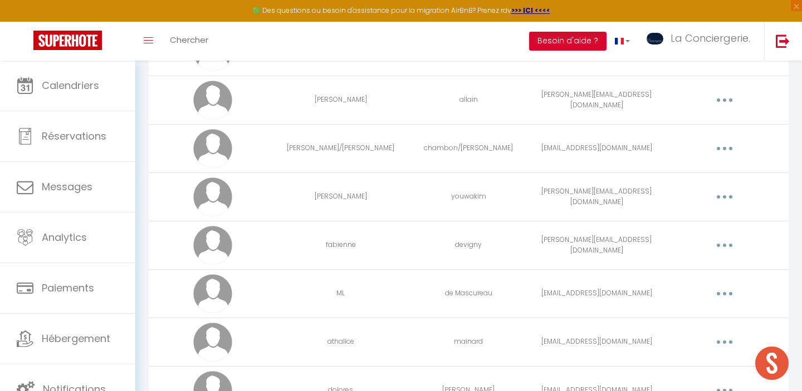
scroll to position [803, 0]
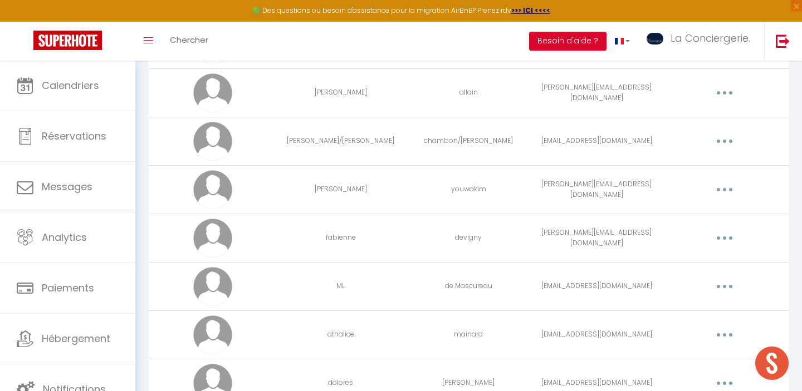
click at [729, 236] on button "button" at bounding box center [724, 238] width 31 height 18
click at [689, 258] on link "Editer" at bounding box center [695, 263] width 82 height 19
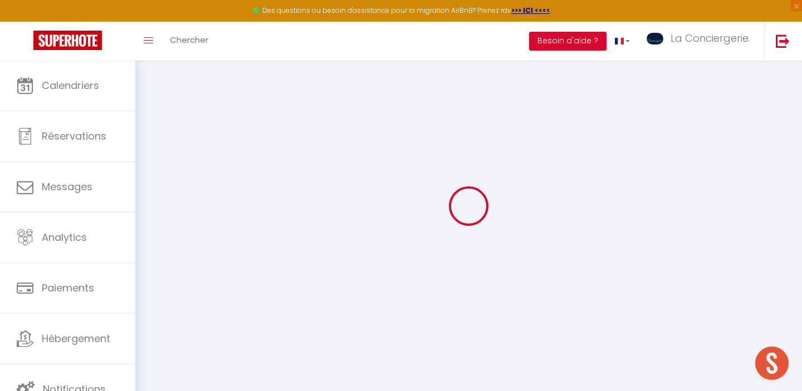
type input "fabienne"
type input "devigny"
type input "[PERSON_NAME][EMAIL_ADDRESS][DOMAIN_NAME]"
type textarea "[URL][DOMAIN_NAME]"
checkbox input "false"
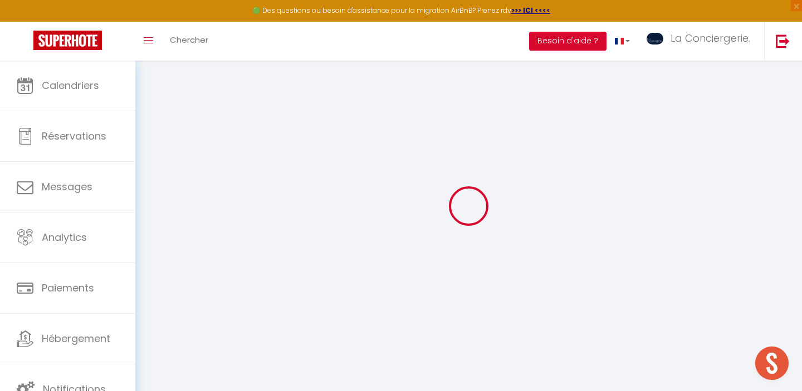
checkbox input "false"
checkbox input "true"
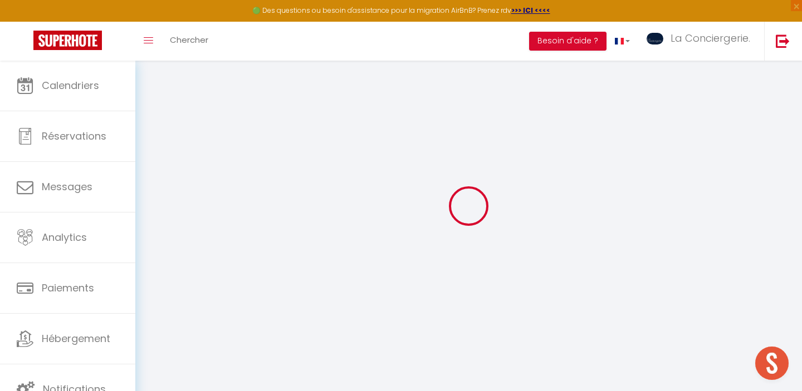
checkbox input "true"
checkbox input "false"
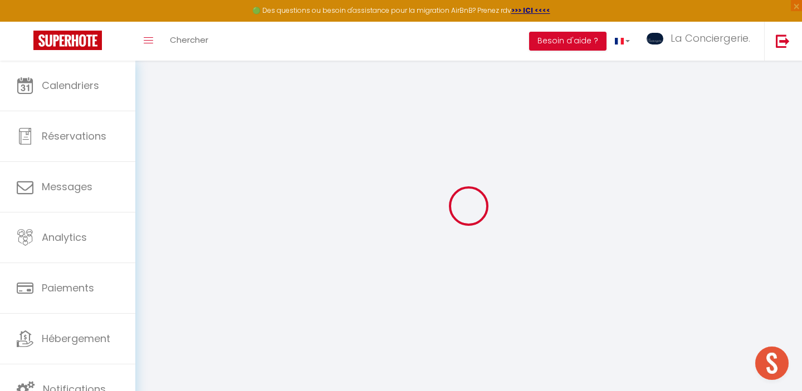
checkbox input "false"
checkbox input "true"
checkbox input "false"
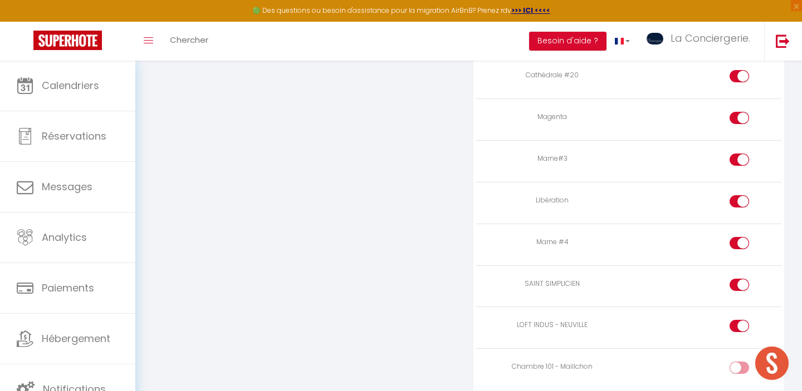
scroll to position [2849, 0]
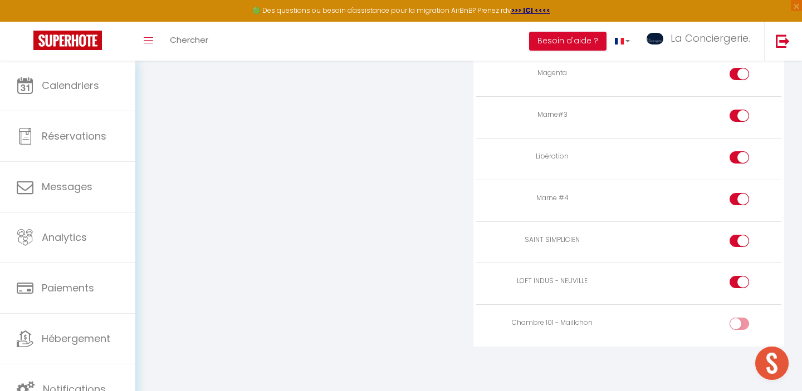
click at [736, 324] on div at bounding box center [738, 324] width 19 height 12
click at [739, 324] on input "checkbox" at bounding box center [748, 326] width 19 height 17
checkbox input "true"
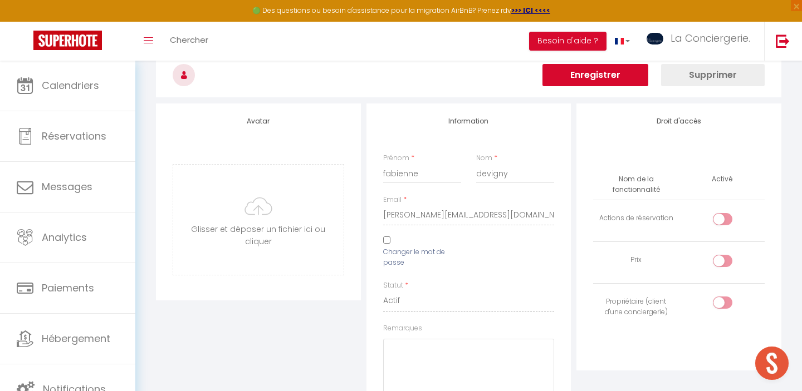
scroll to position [0, 0]
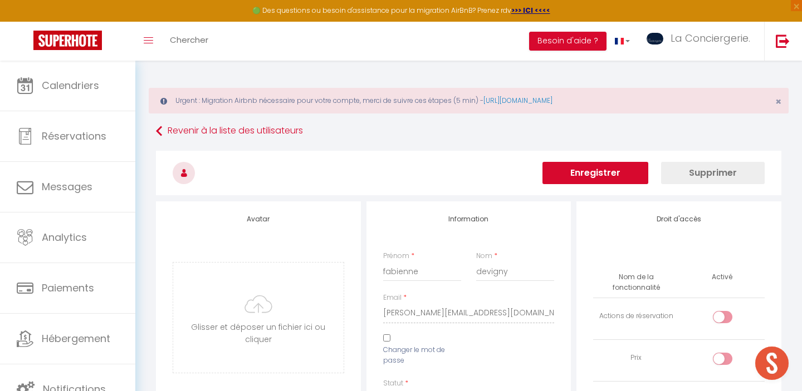
click at [621, 177] on button "Enregistrer" at bounding box center [595, 173] width 106 height 22
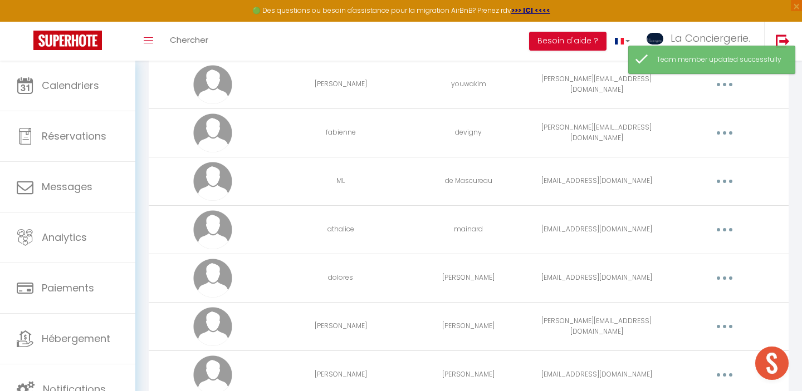
scroll to position [898, 0]
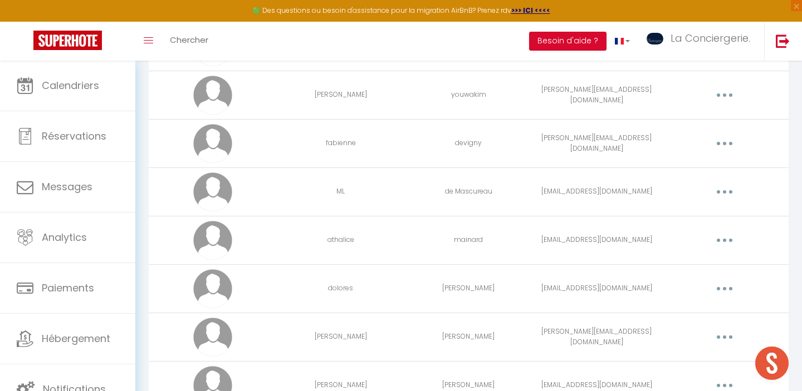
click at [728, 239] on button "button" at bounding box center [724, 241] width 31 height 18
click at [693, 264] on link "Editer" at bounding box center [695, 266] width 82 height 19
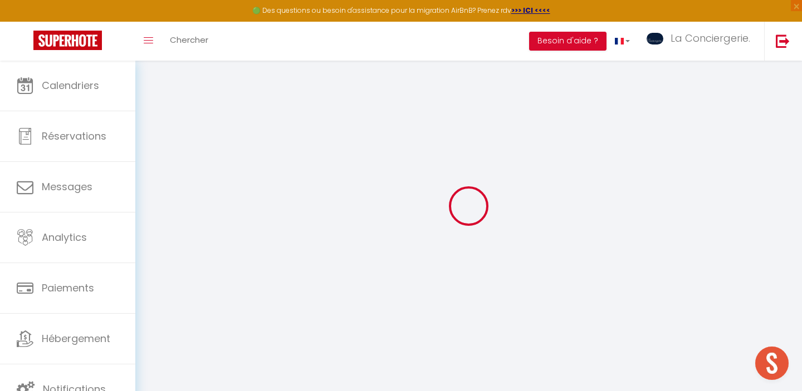
type input "athalice"
type input "mainard"
type input "[EMAIL_ADDRESS][DOMAIN_NAME]"
type textarea "[URL][DOMAIN_NAME]"
checkbox input "false"
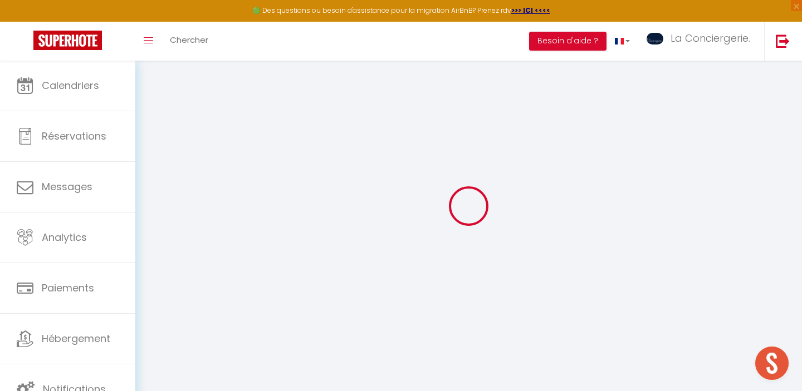
checkbox input "false"
checkbox input "true"
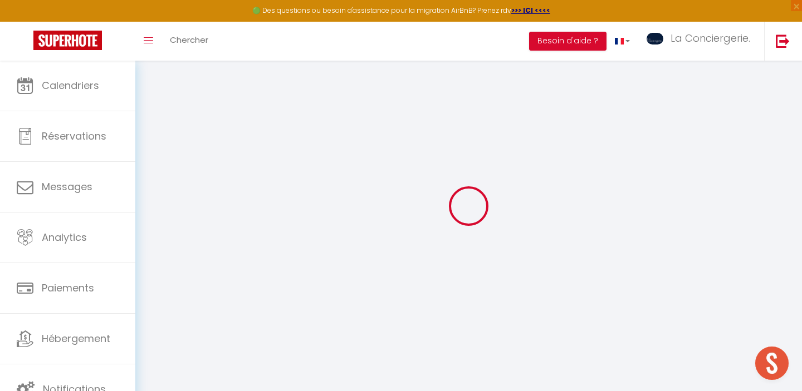
checkbox input "true"
checkbox input "false"
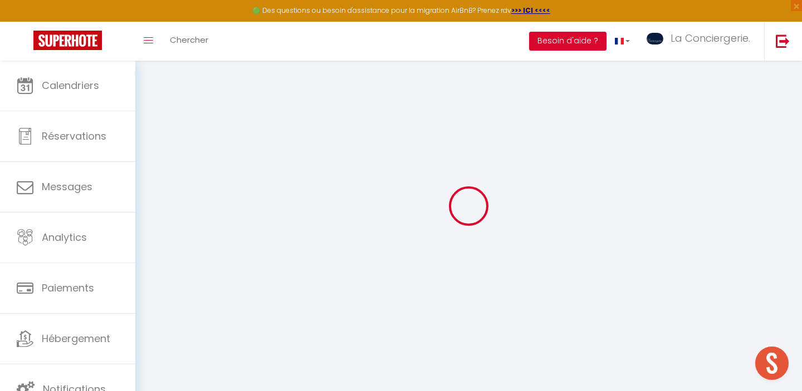
checkbox input "false"
checkbox input "true"
checkbox input "false"
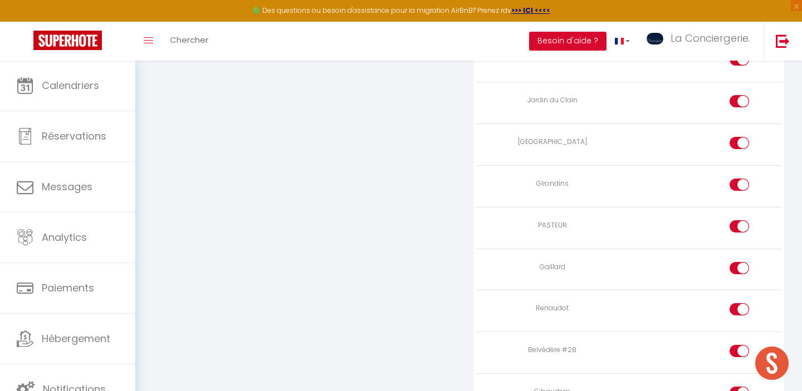
scroll to position [2849, 0]
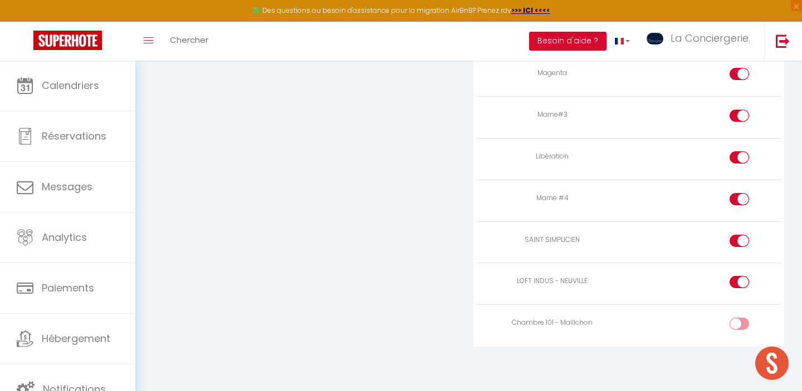
click at [734, 323] on div at bounding box center [738, 324] width 19 height 12
click at [739, 323] on input "checkbox" at bounding box center [748, 326] width 19 height 17
checkbox input "true"
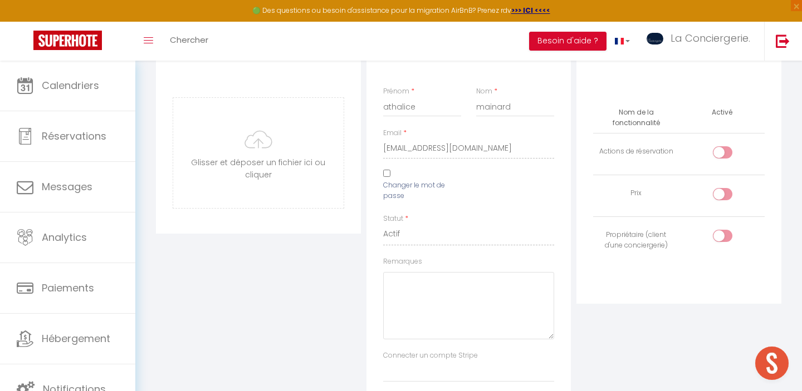
scroll to position [0, 0]
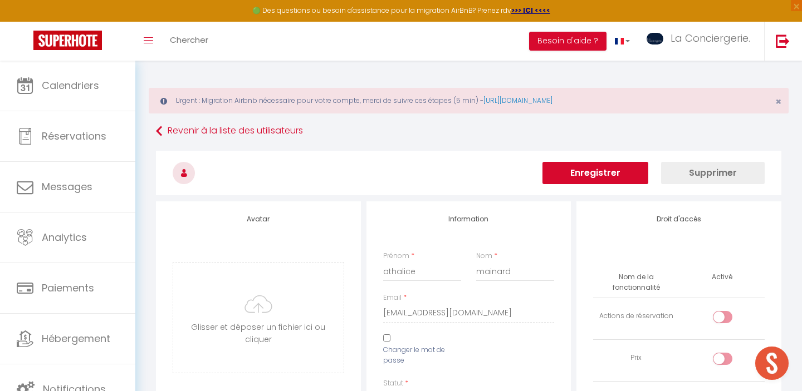
click at [604, 174] on button "Enregistrer" at bounding box center [595, 173] width 106 height 22
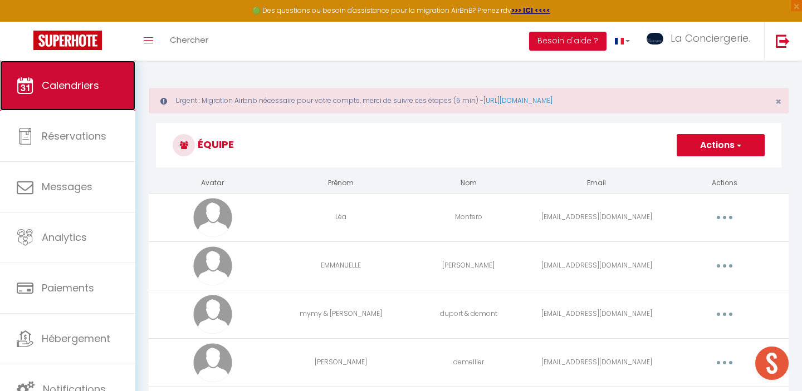
click at [54, 77] on link "Calendriers" at bounding box center [67, 86] width 135 height 50
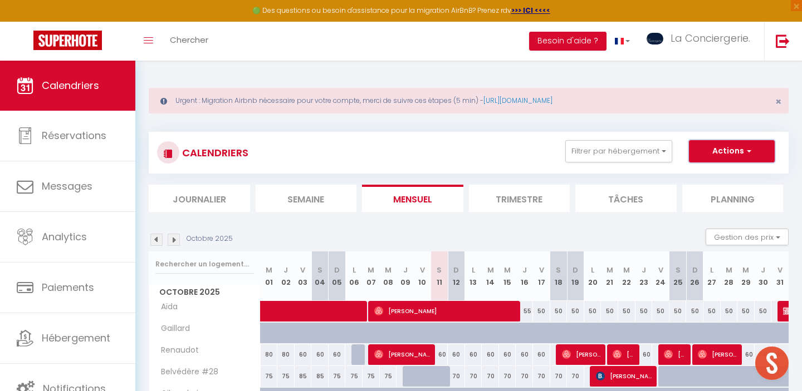
click at [736, 146] on button "Actions" at bounding box center [732, 151] width 86 height 22
click at [703, 177] on link "Nouvelle réservation" at bounding box center [719, 177] width 97 height 17
select select
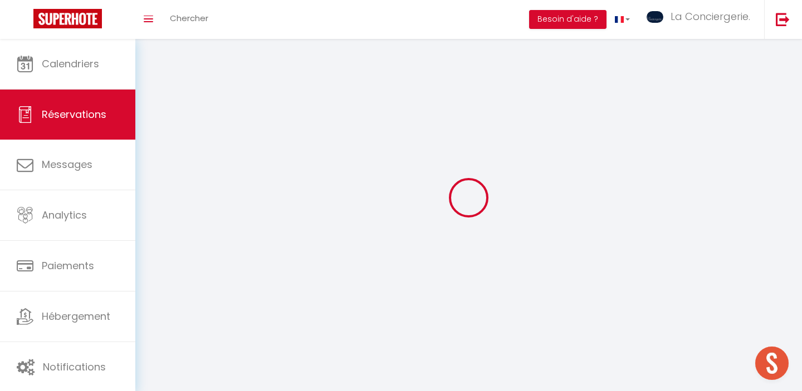
select select
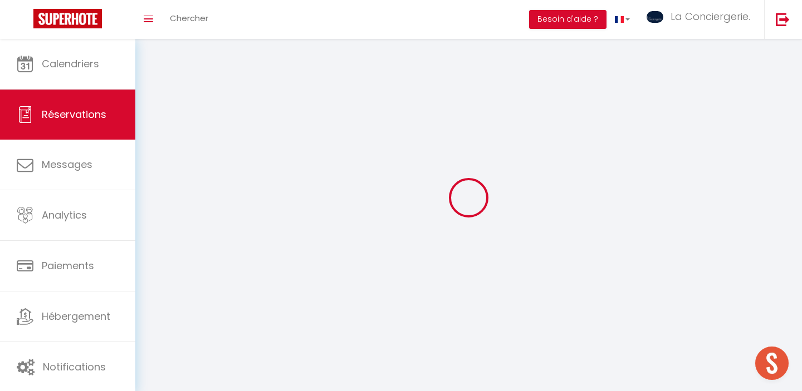
select select
checkbox input "false"
select select
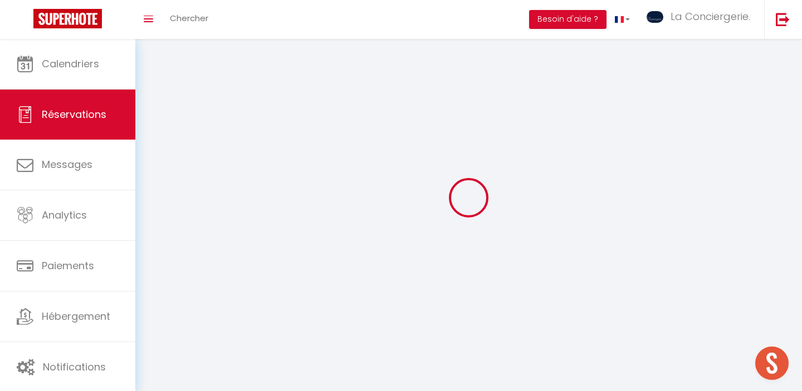
select select
checkbox input "false"
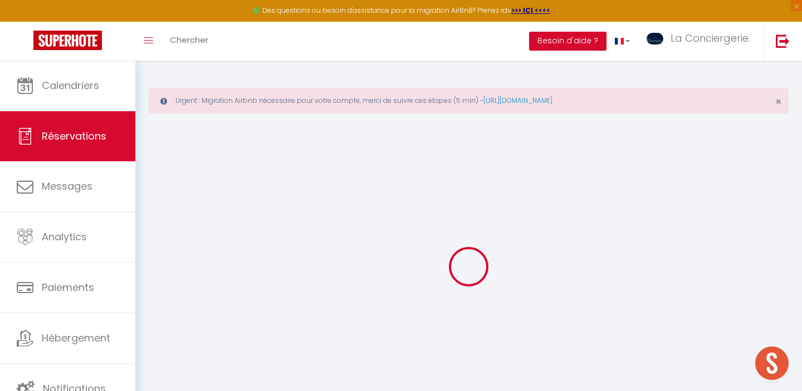
select select
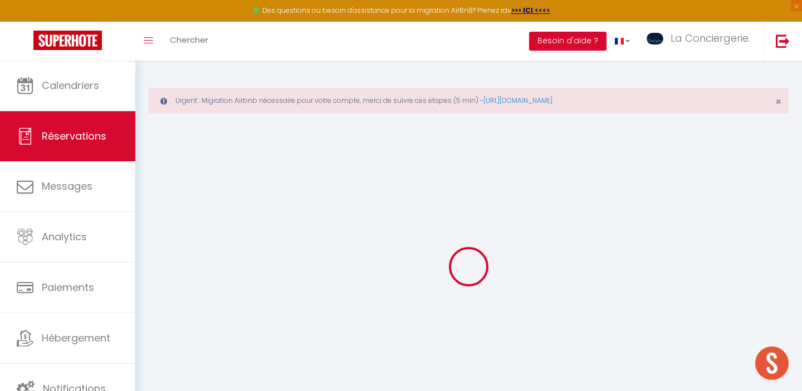
select select
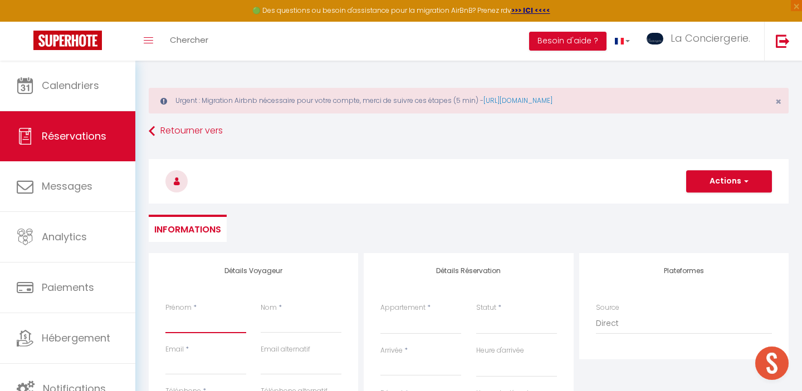
click at [190, 327] on input "Prénom" at bounding box center [205, 323] width 81 height 20
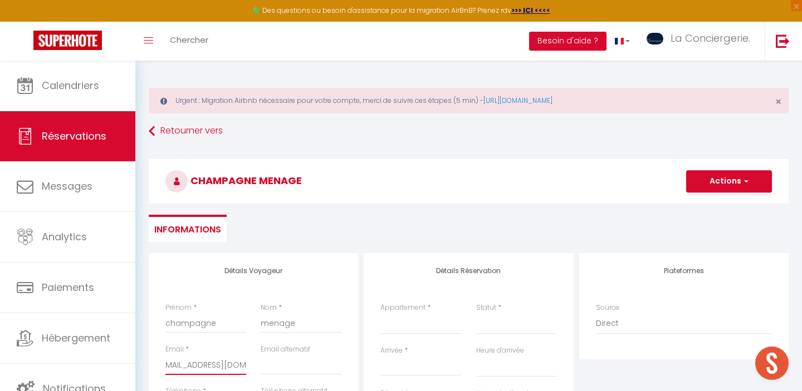
scroll to position [84, 0]
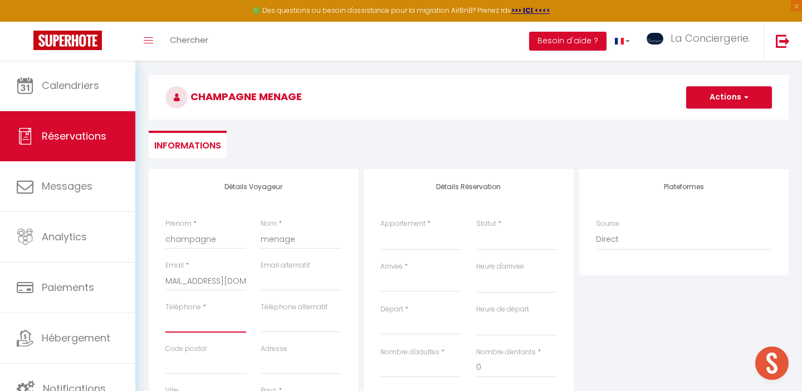
click at [188, 329] on input "Téléphone" at bounding box center [205, 323] width 81 height 20
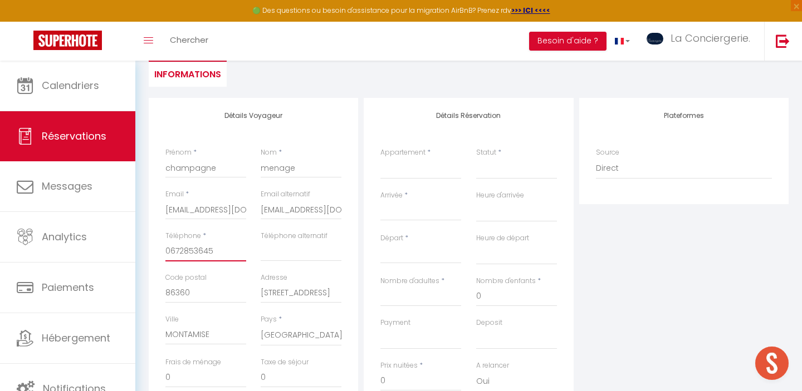
scroll to position [95, 0]
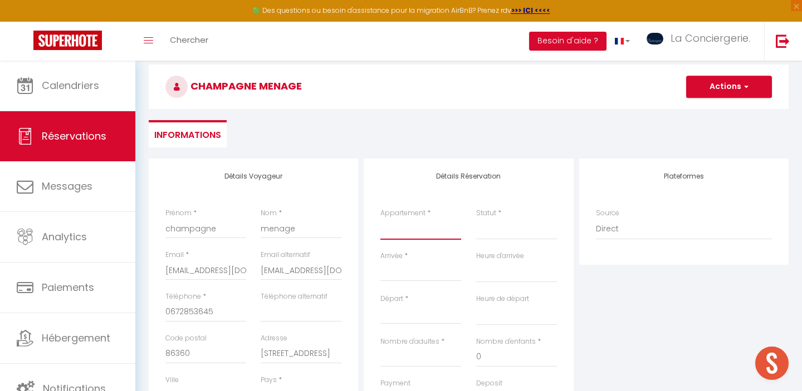
click at [402, 232] on select "[PERSON_NAME] Rocs Grand'rue [PERSON_NAME] 1 [PERSON_NAME] 2 [PERSON_NAME] 3 [P…" at bounding box center [420, 229] width 81 height 21
click at [409, 276] on input "Arrivée" at bounding box center [420, 273] width 81 height 14
click at [410, 273] on input "Arrivée" at bounding box center [420, 273] width 81 height 14
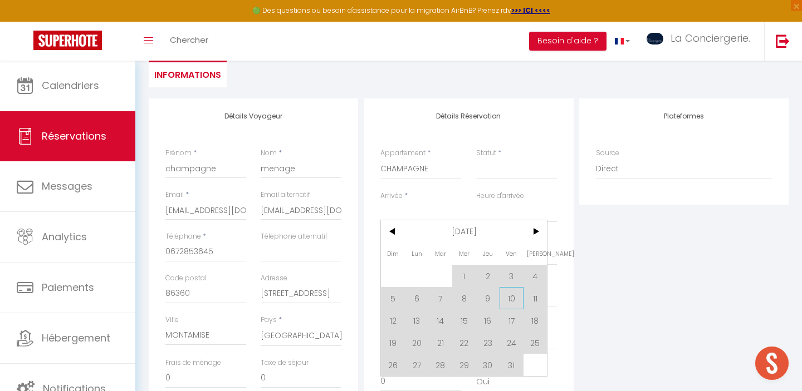
scroll to position [159, 0]
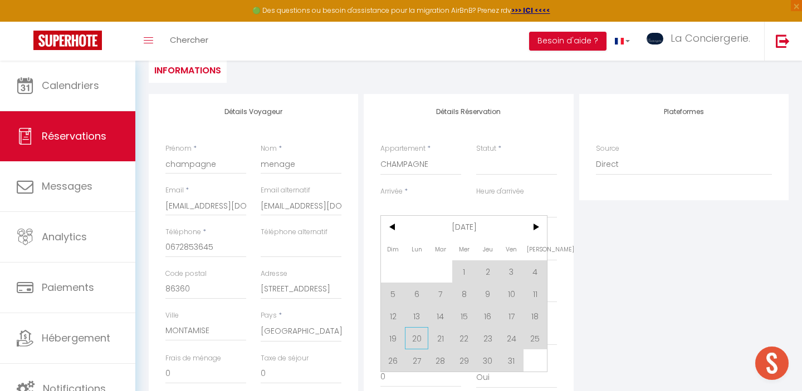
click at [420, 341] on span "20" at bounding box center [417, 338] width 24 height 22
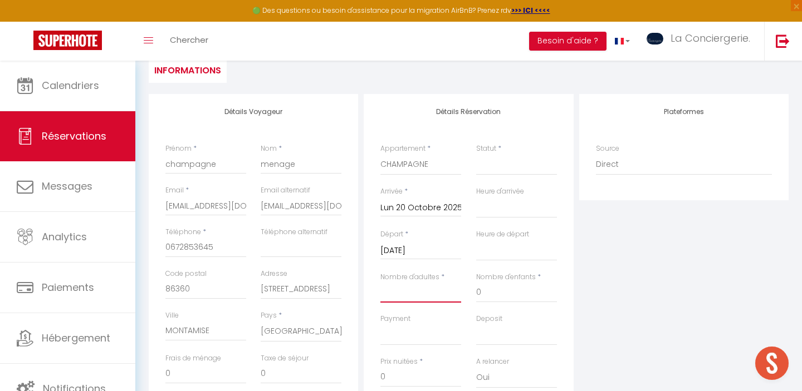
click at [415, 290] on input "Nombre d'adultes" at bounding box center [420, 293] width 81 height 20
click at [512, 165] on select "Confirmé Non Confirmé [PERSON_NAME] par le voyageur No Show Request" at bounding box center [516, 164] width 81 height 21
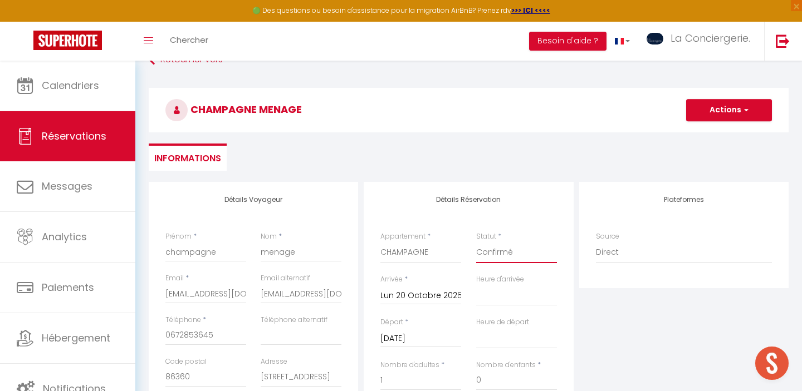
scroll to position [0, 0]
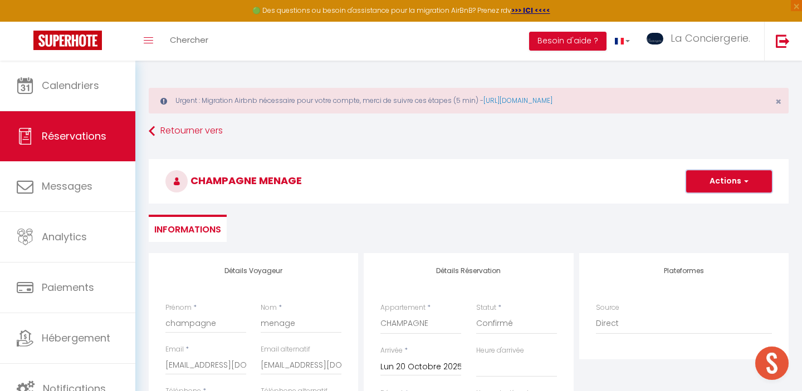
click at [728, 193] on div "champagne menage Actions Enregistrer Actions Enregistrer [PERSON_NAME] et édite…" at bounding box center [469, 181] width 640 height 45
click at [728, 186] on button "Actions" at bounding box center [729, 181] width 86 height 22
click at [688, 207] on link "Enregistrer" at bounding box center [718, 206] width 88 height 14
